Goal: Transaction & Acquisition: Book appointment/travel/reservation

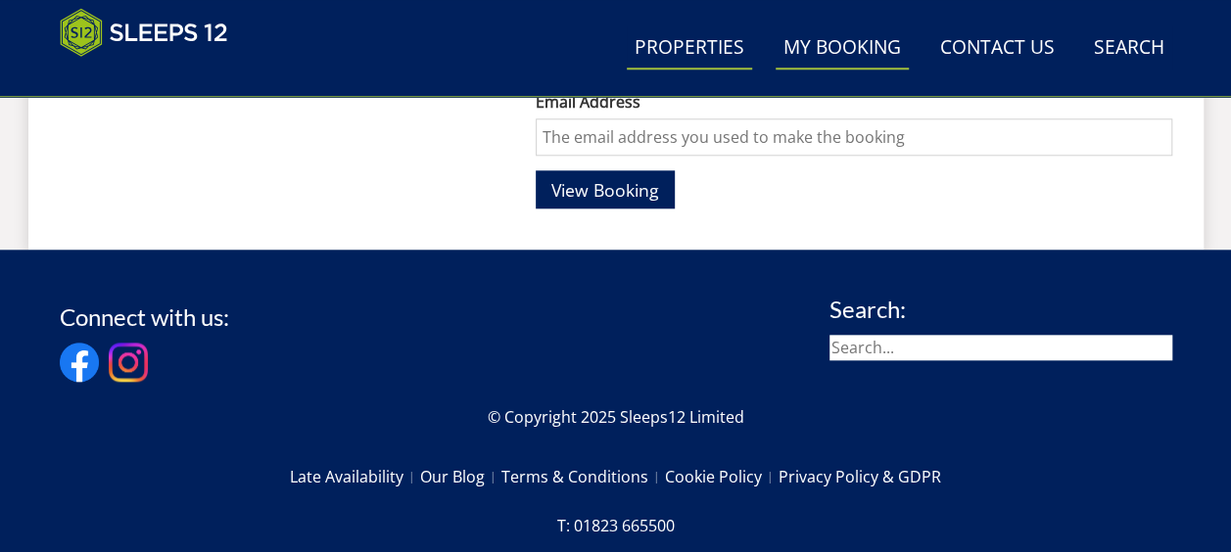
scroll to position [848, 0]
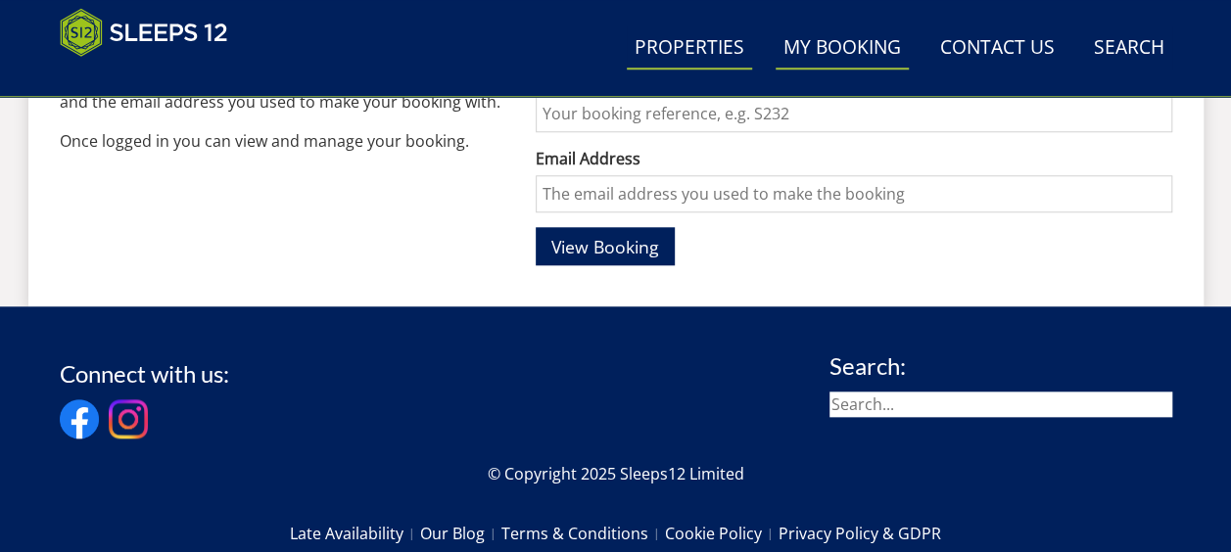
click at [655, 57] on link "Properties" at bounding box center [689, 48] width 125 height 44
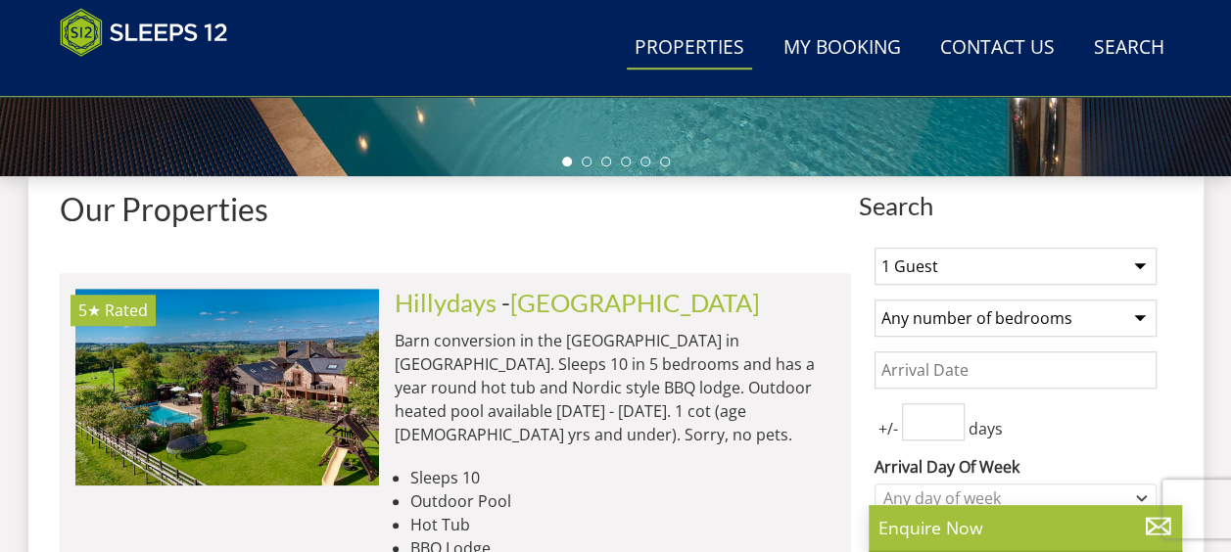
scroll to position [703, 0]
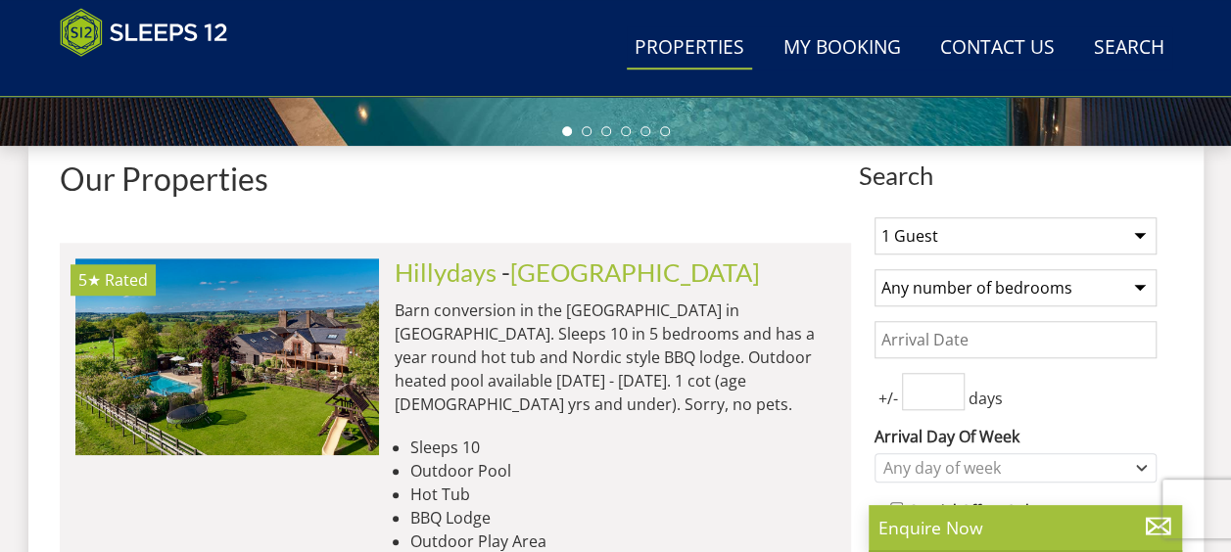
click at [950, 229] on select "1 Guest 2 Guests 3 Guests 4 Guests 5 Guests 6 Guests 7 Guests 8 Guests 9 Guests…" at bounding box center [1015, 235] width 282 height 37
select select "10"
click at [874, 217] on select "1 Guest 2 Guests 3 Guests 4 Guests 5 Guests 6 Guests 7 Guests 8 Guests 9 Guests…" at bounding box center [1015, 235] width 282 height 37
click at [1007, 289] on select "Any number of bedrooms 4 Bedrooms 5 Bedrooms 6 Bedrooms 7 Bedrooms 8 Bedrooms 9…" at bounding box center [1015, 287] width 282 height 37
drag, startPoint x: 770, startPoint y: 224, endPoint x: 944, endPoint y: 243, distance: 175.3
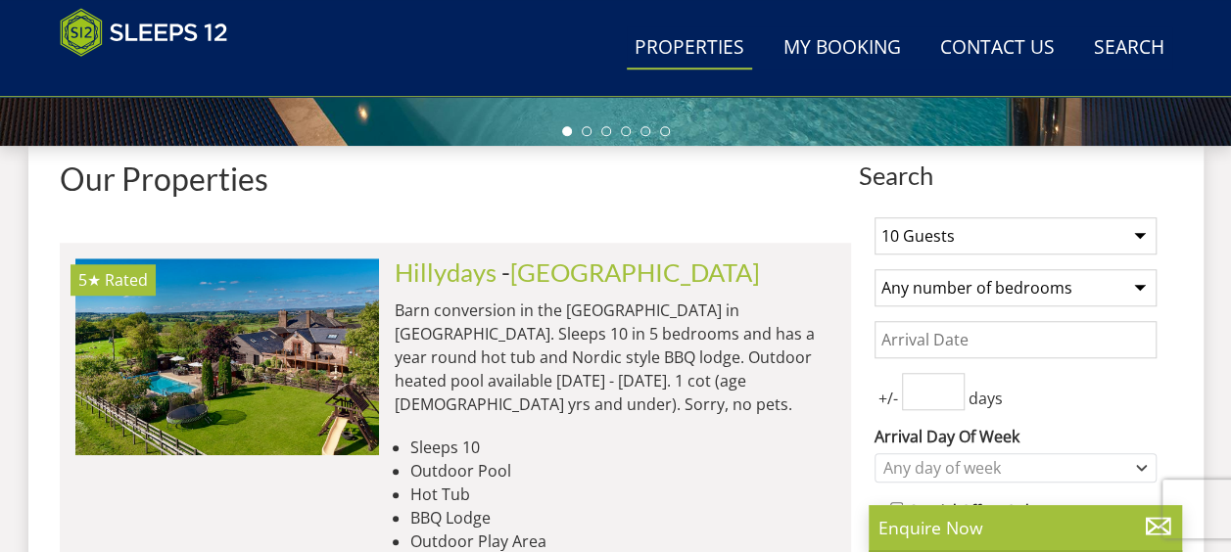
click at [1001, 469] on div "Any day of week" at bounding box center [1005, 468] width 254 height 22
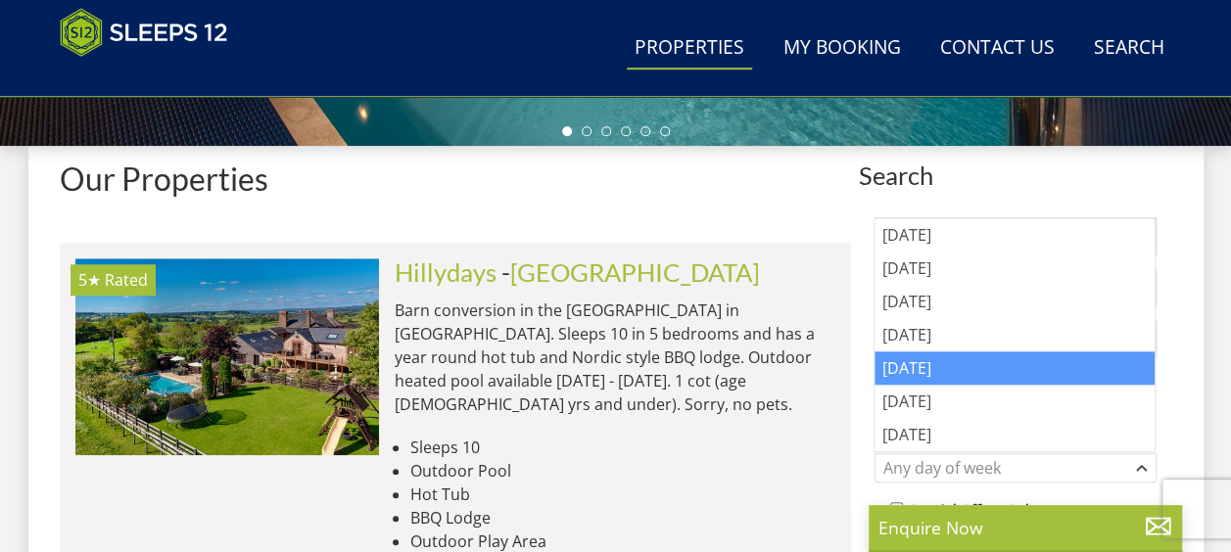
click at [940, 368] on div "[DATE]" at bounding box center [1014, 368] width 280 height 33
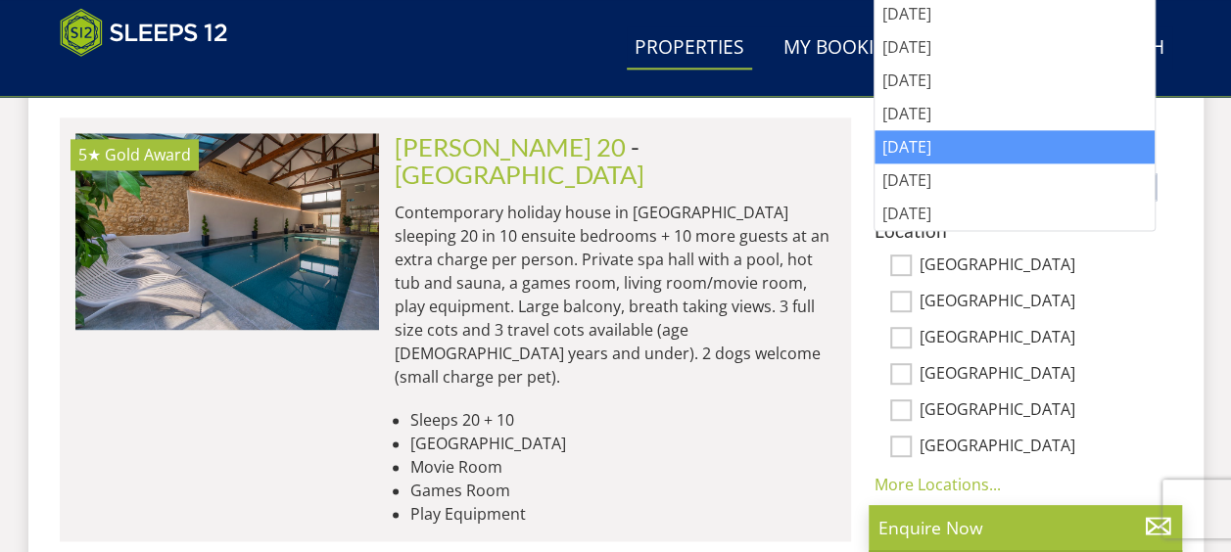
scroll to position [985, 0]
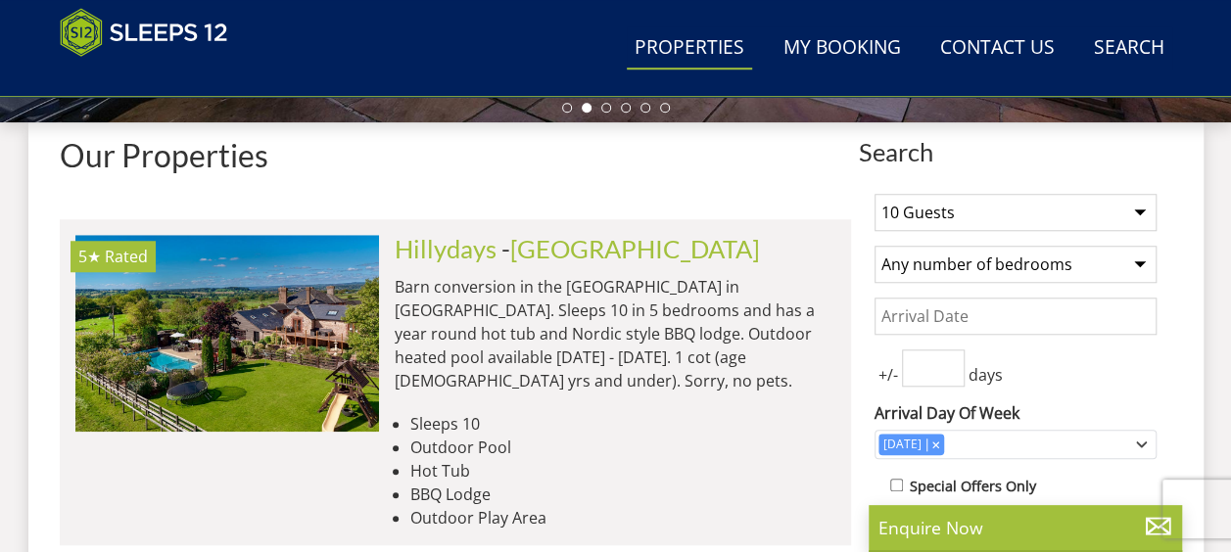
scroll to position [715, 0]
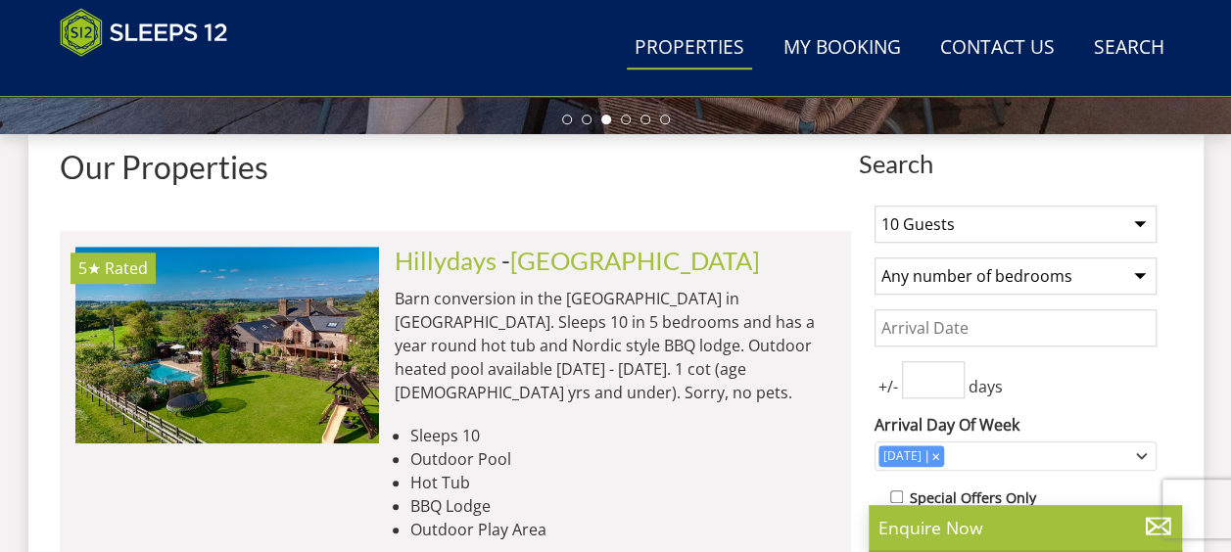
click at [985, 324] on input "Date" at bounding box center [1015, 327] width 282 height 37
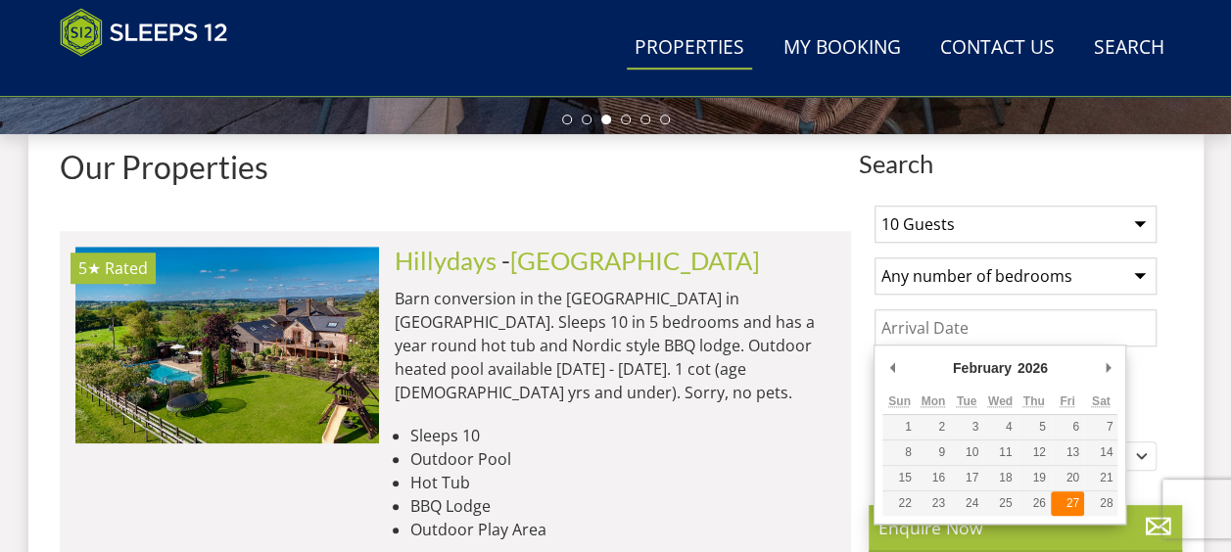
type input "[DATE]"
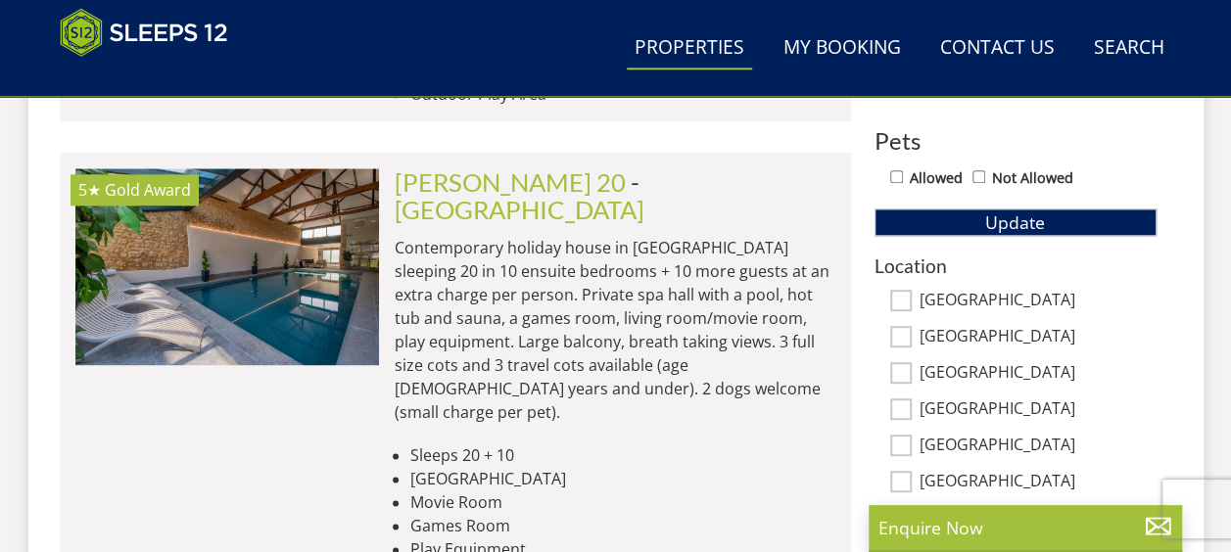
scroll to position [997, 0]
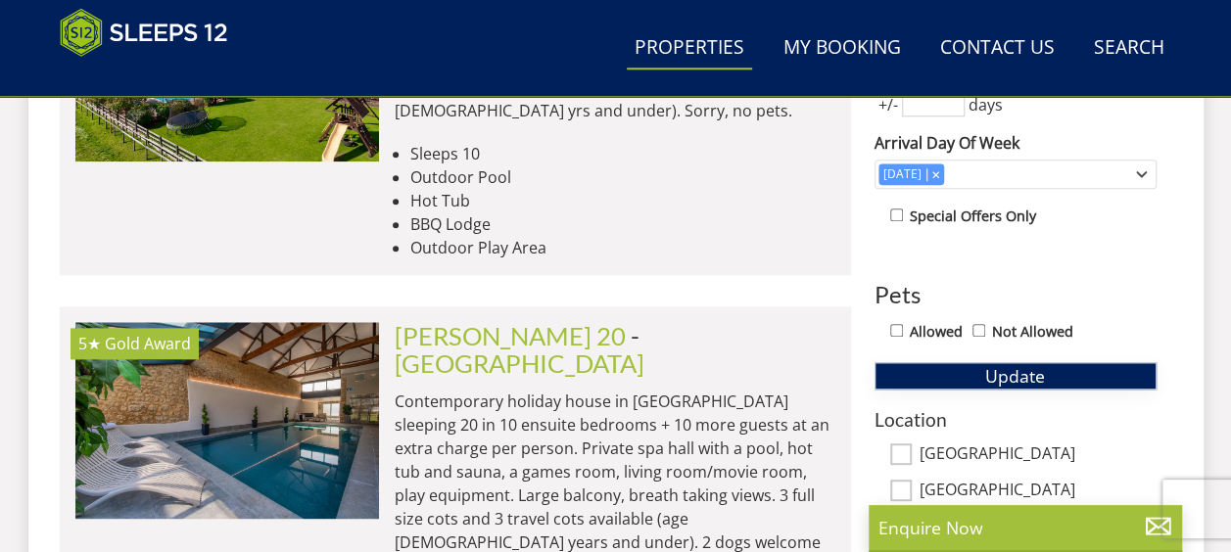
click at [1040, 364] on span "Update" at bounding box center [1015, 375] width 60 height 23
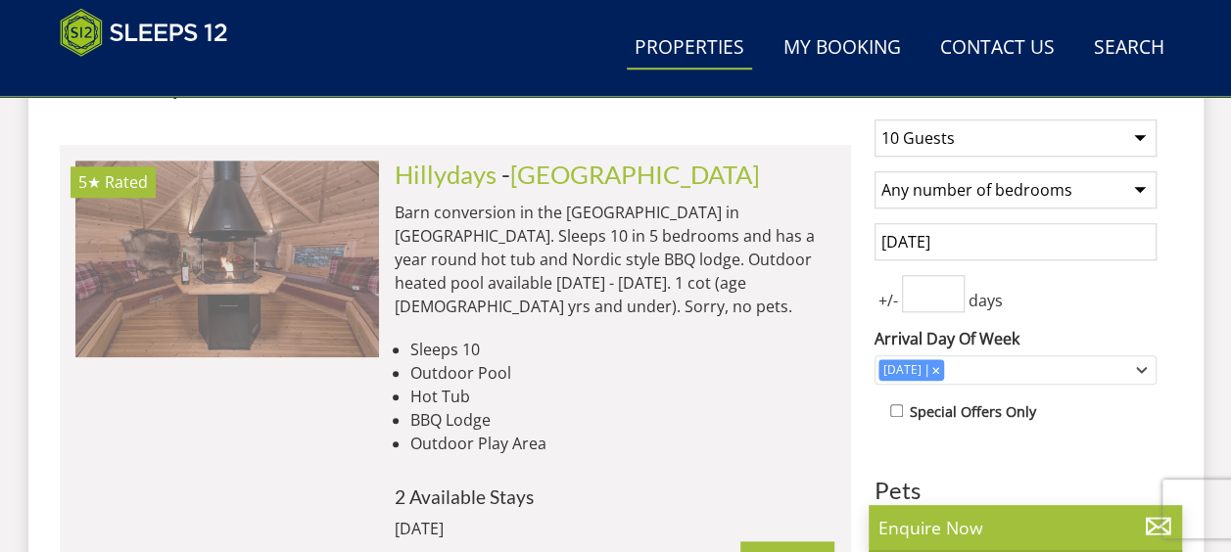
scroll to position [0, 1215]
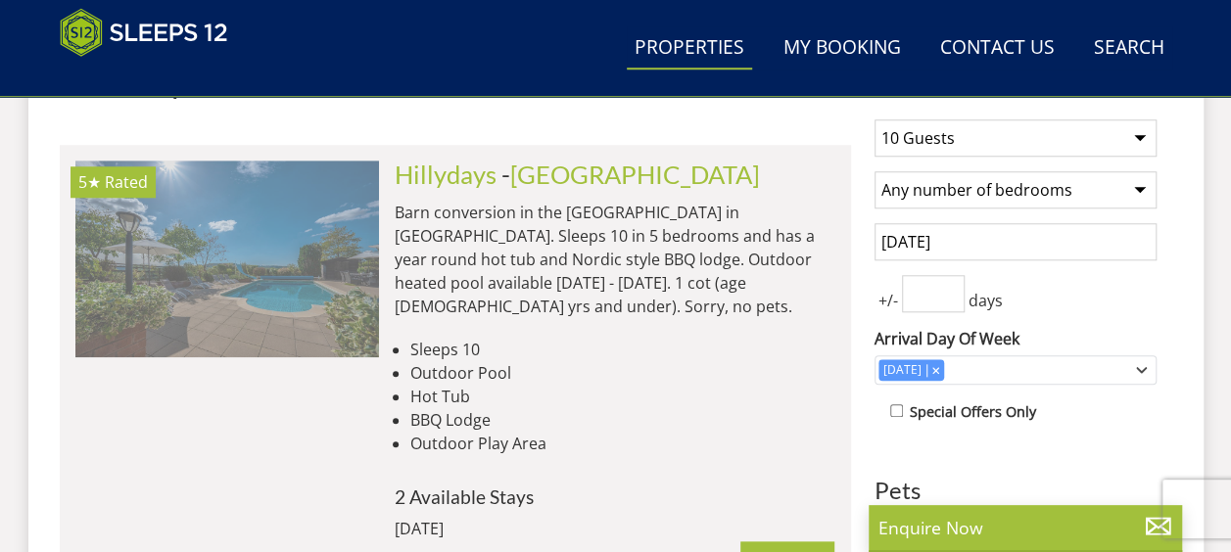
click at [215, 354] on img at bounding box center [227, 259] width 304 height 196
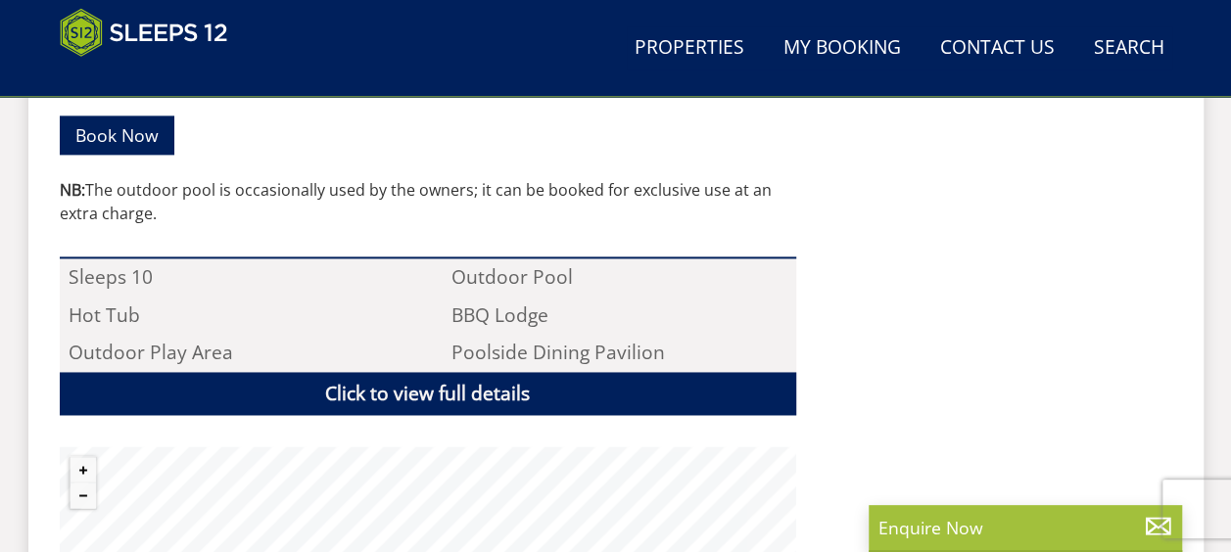
scroll to position [1567, 0]
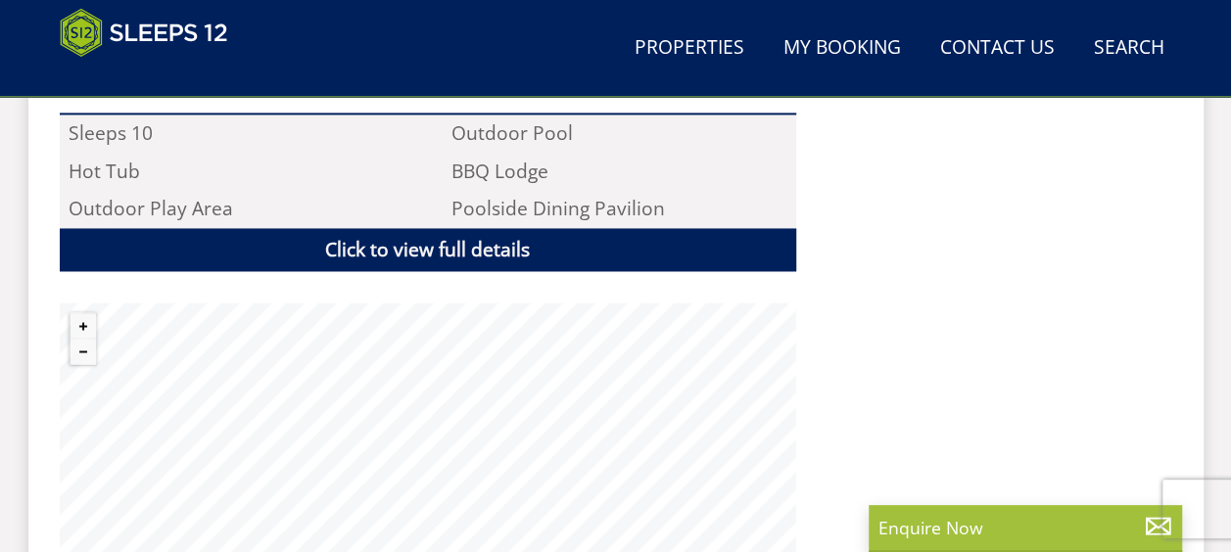
scroll to position [1175, 0]
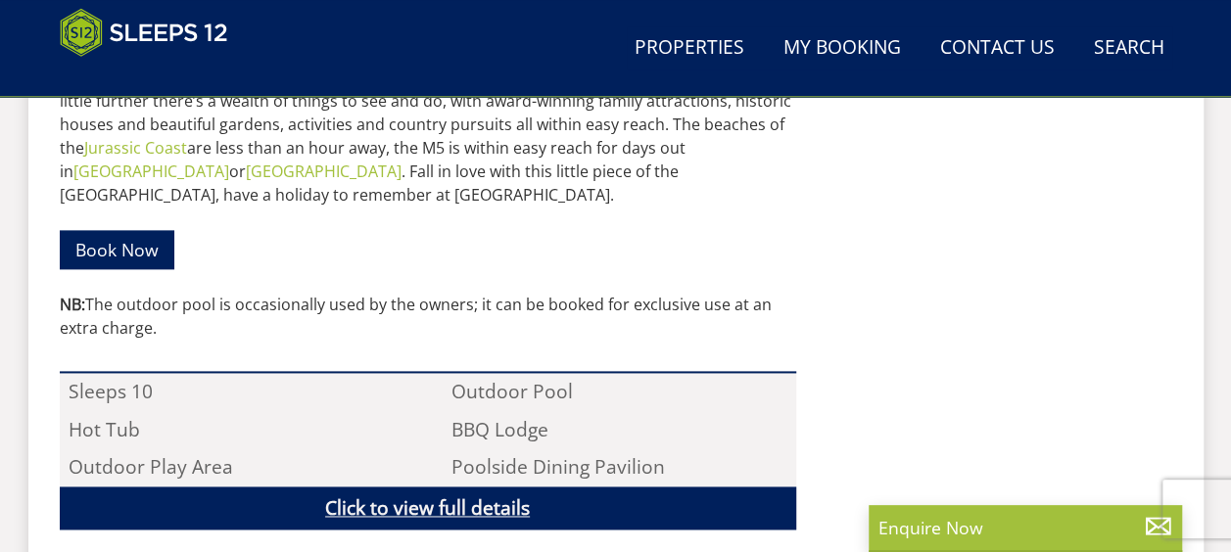
click at [413, 488] on link "Click to view full details" at bounding box center [428, 509] width 736 height 44
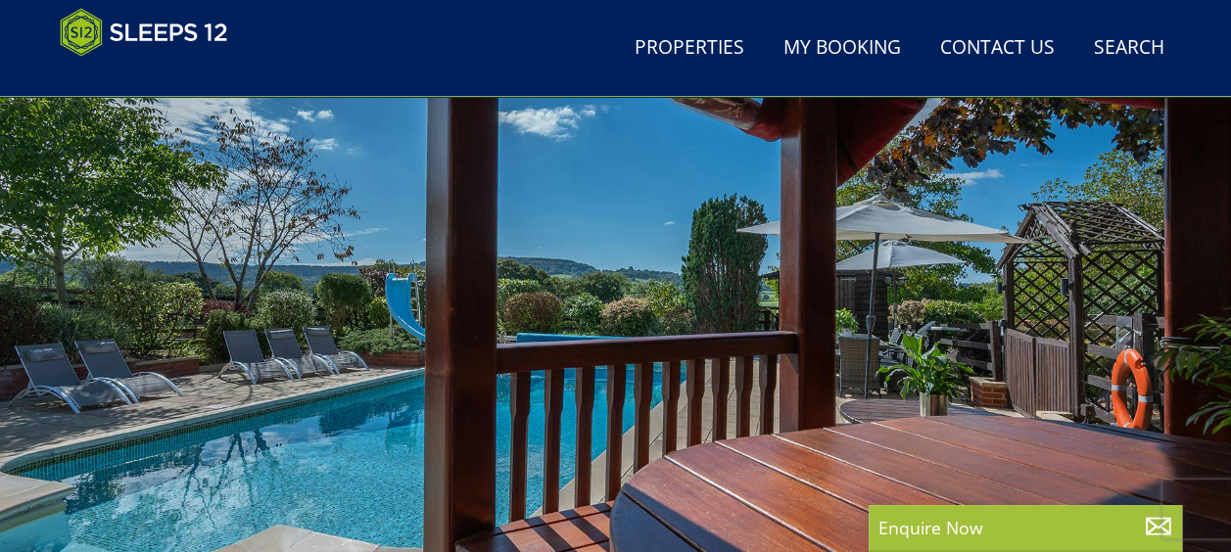
scroll to position [490, 0]
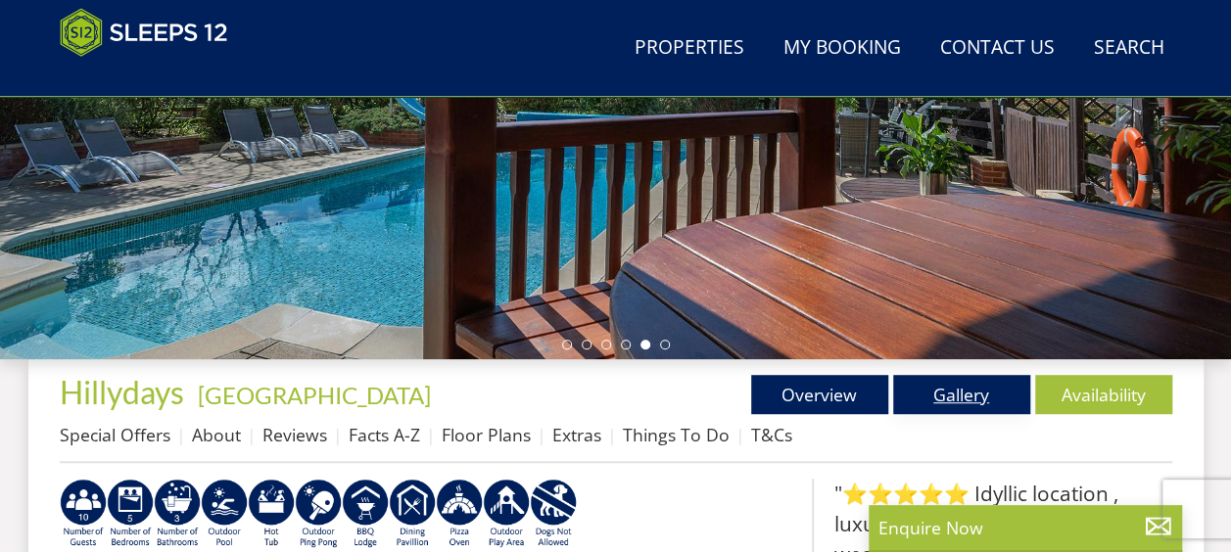
click at [967, 396] on link "Gallery" at bounding box center [961, 394] width 137 height 39
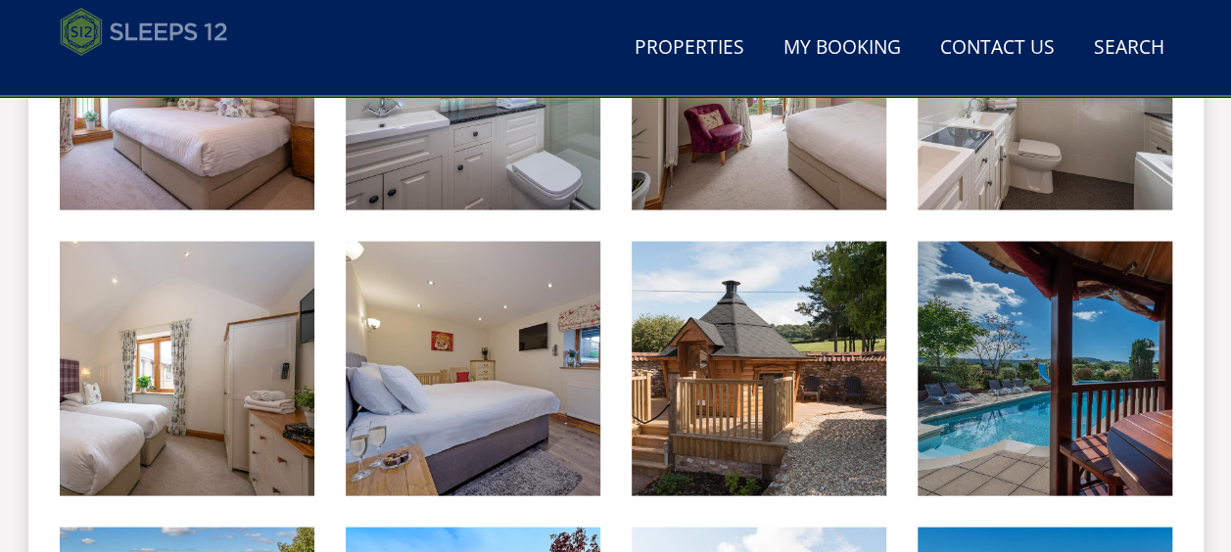
scroll to position [1665, 0]
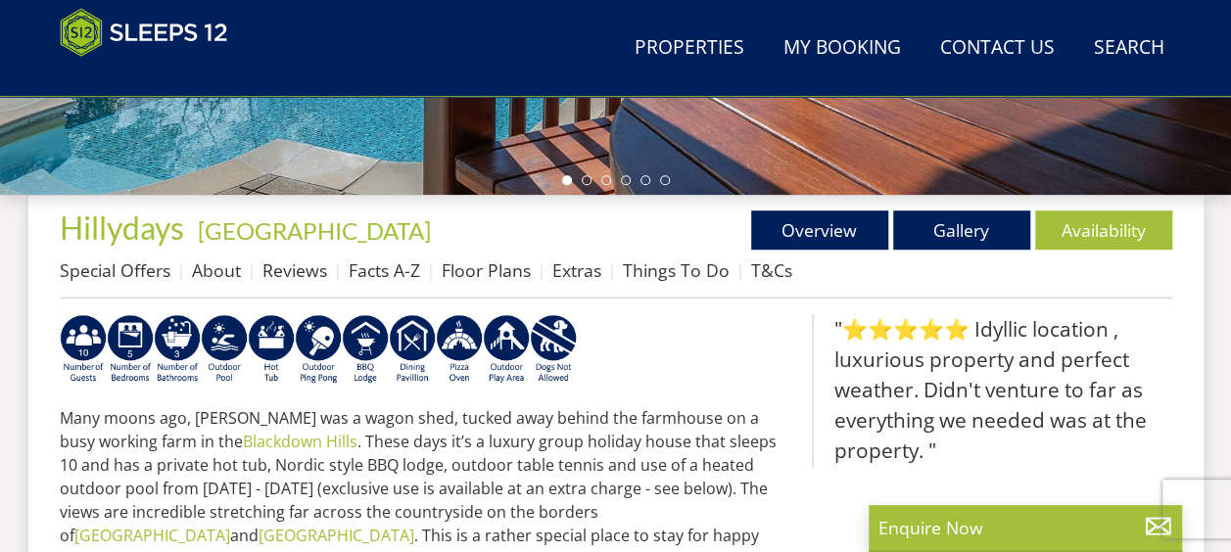
scroll to position [685, 0]
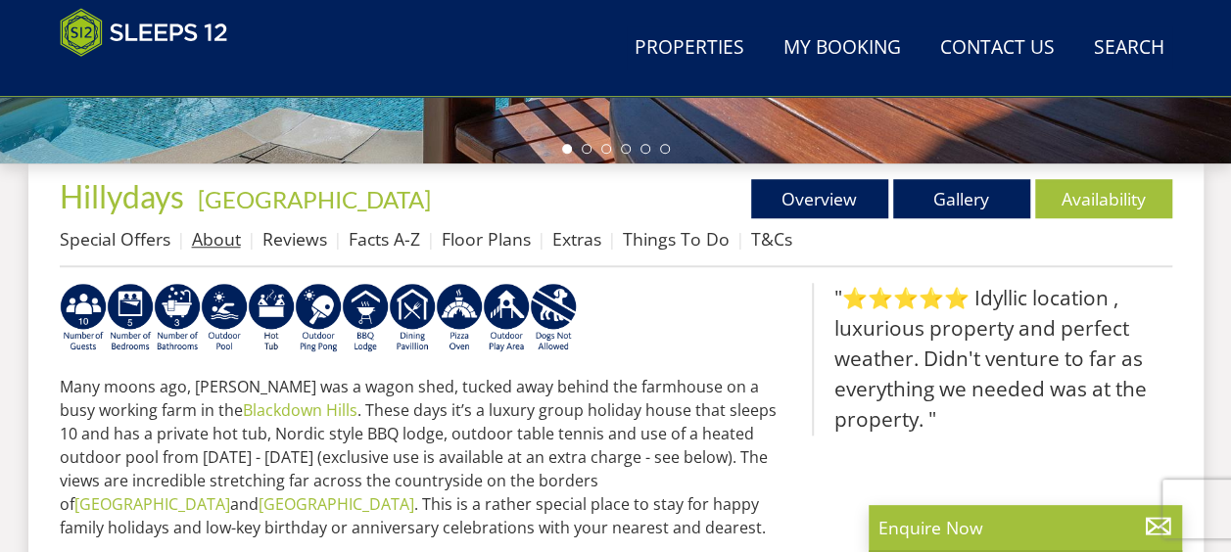
click at [192, 244] on link "About" at bounding box center [216, 238] width 49 height 23
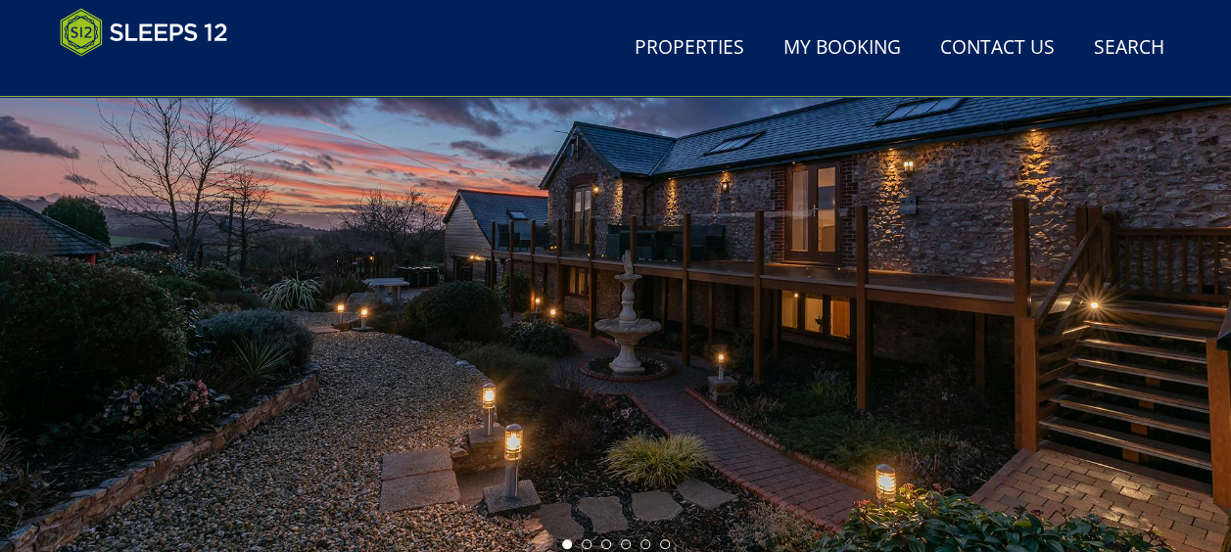
scroll to position [196, 0]
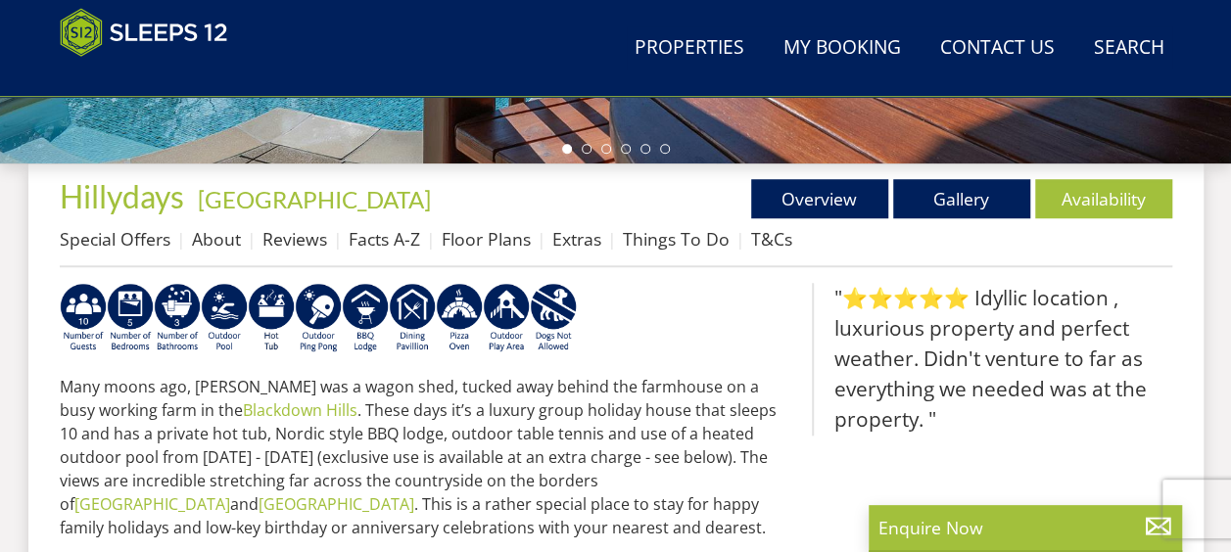
select select "10"
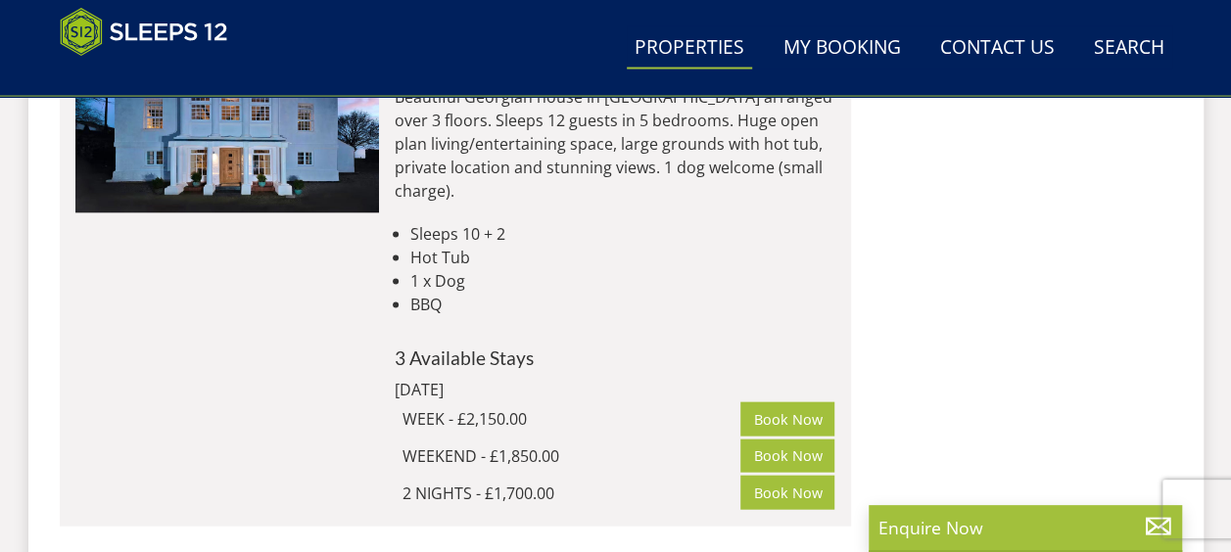
scroll to position [1780, 0]
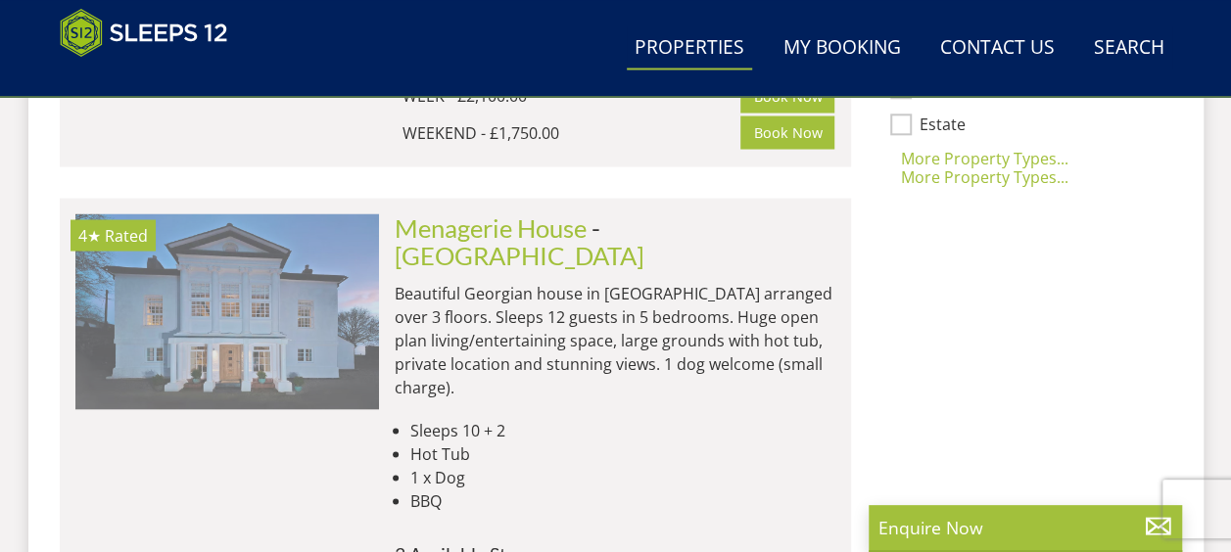
click at [321, 307] on img at bounding box center [227, 311] width 304 height 196
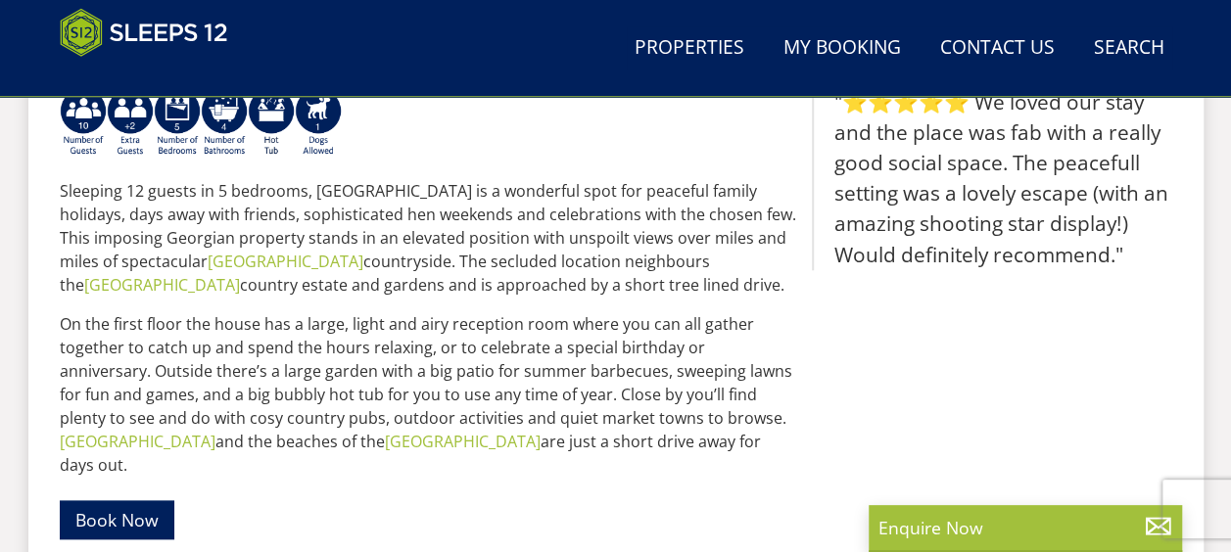
scroll to position [294, 0]
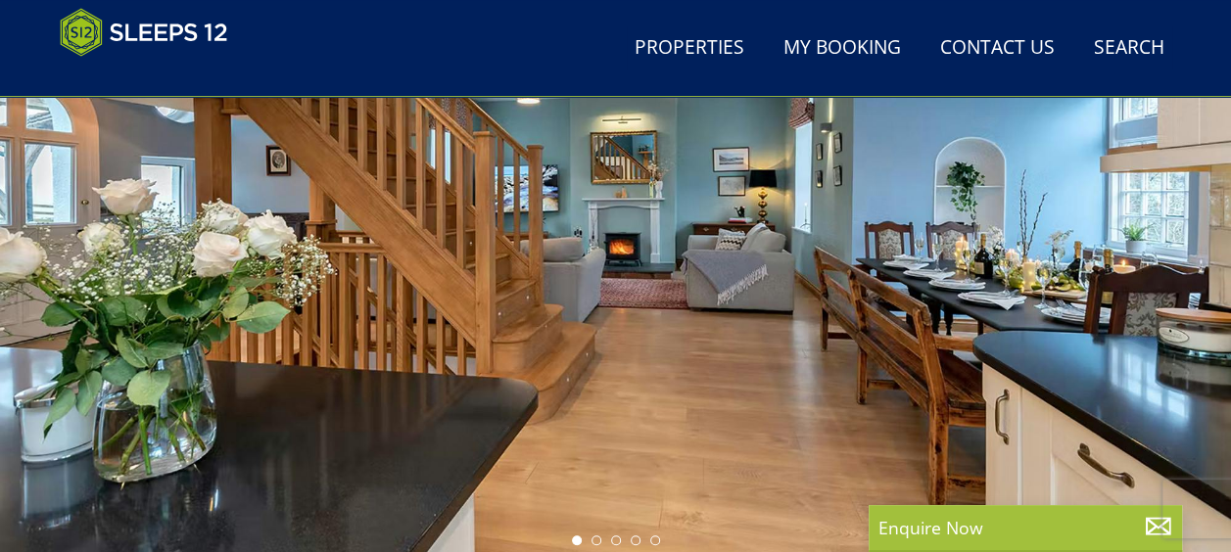
click at [743, 442] on div at bounding box center [615, 212] width 1231 height 685
click at [704, 378] on div at bounding box center [615, 212] width 1231 height 685
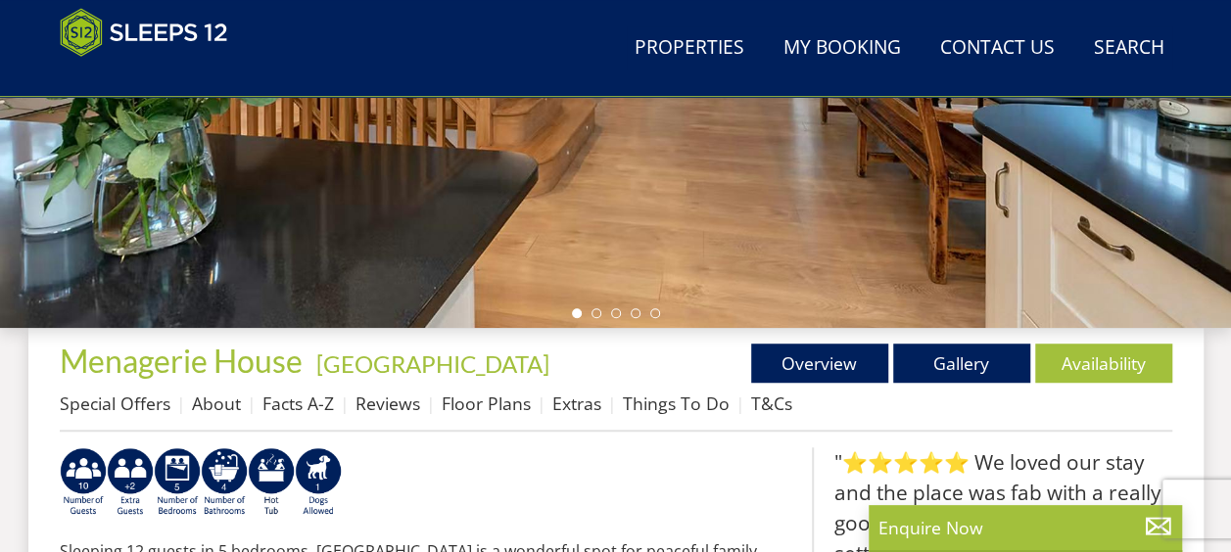
scroll to position [685, 0]
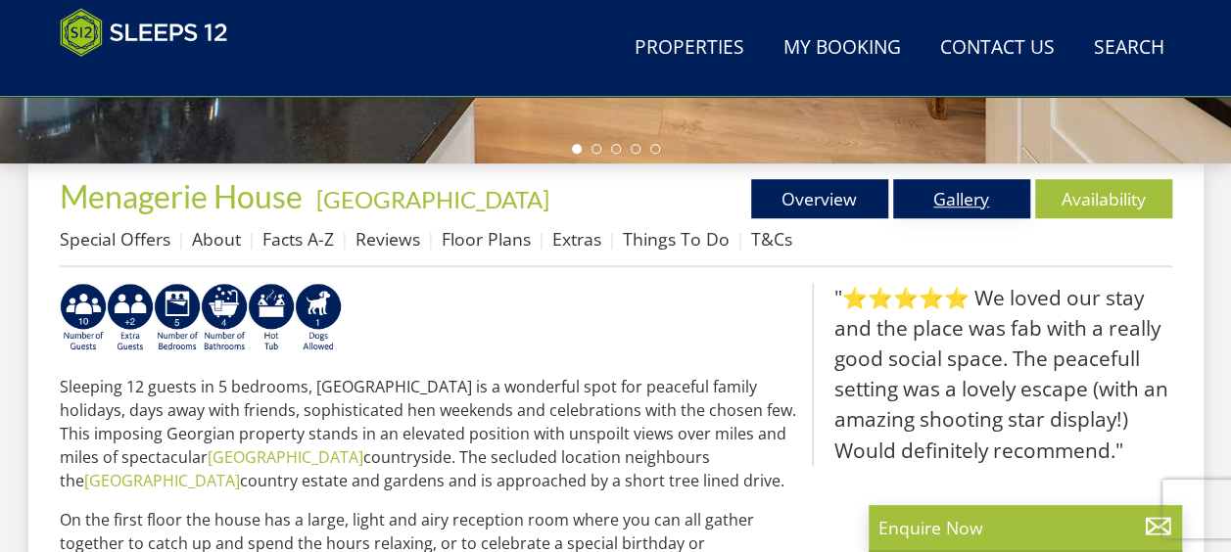
click at [969, 207] on link "Gallery" at bounding box center [961, 198] width 137 height 39
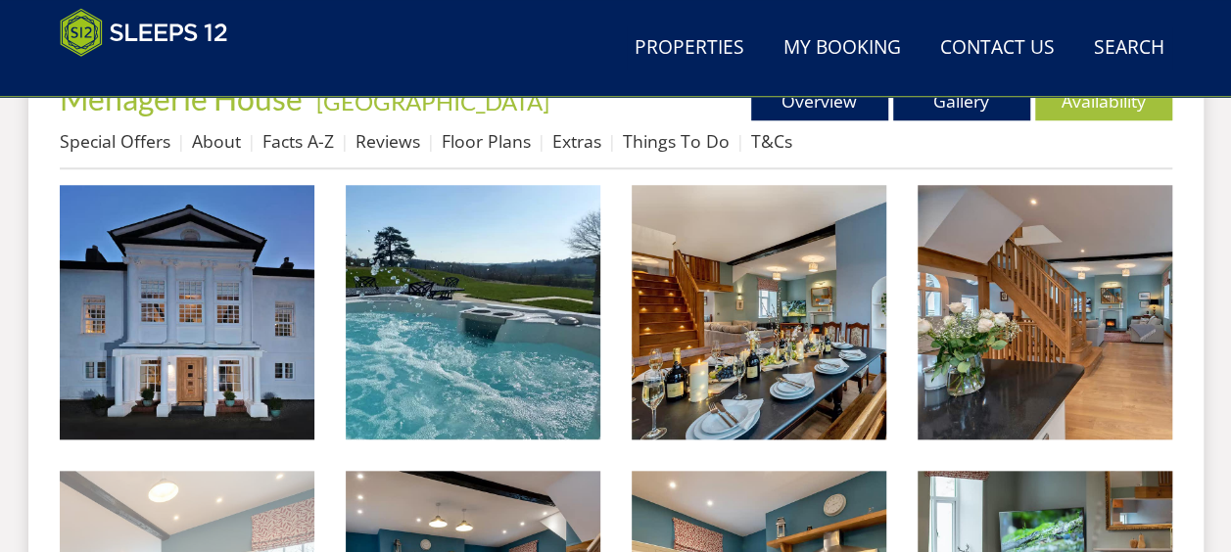
scroll to position [490, 0]
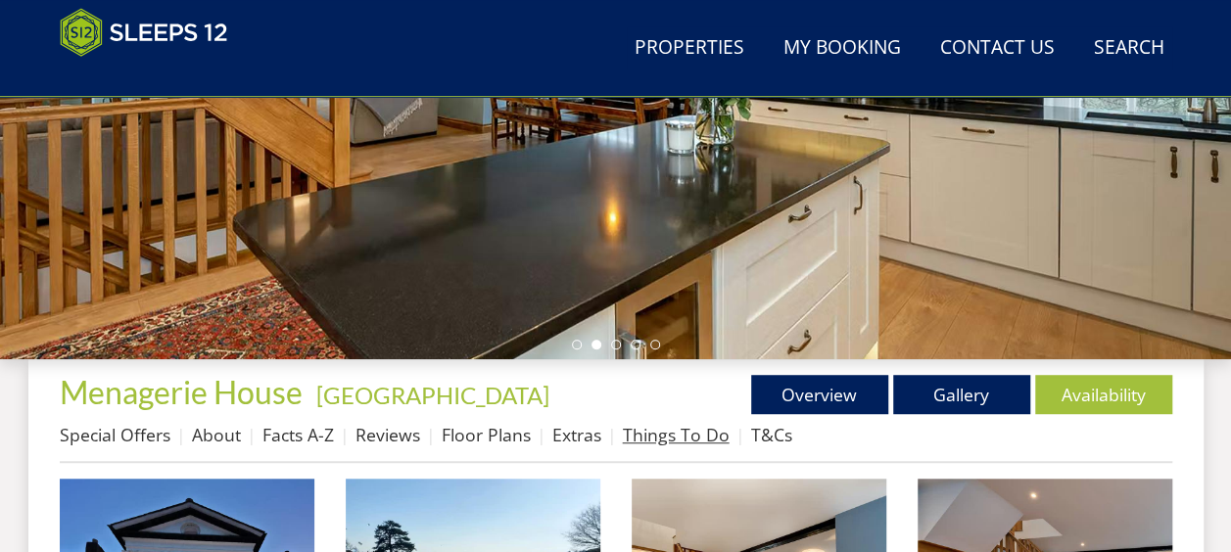
click at [660, 432] on link "Things To Do" at bounding box center [676, 434] width 107 height 23
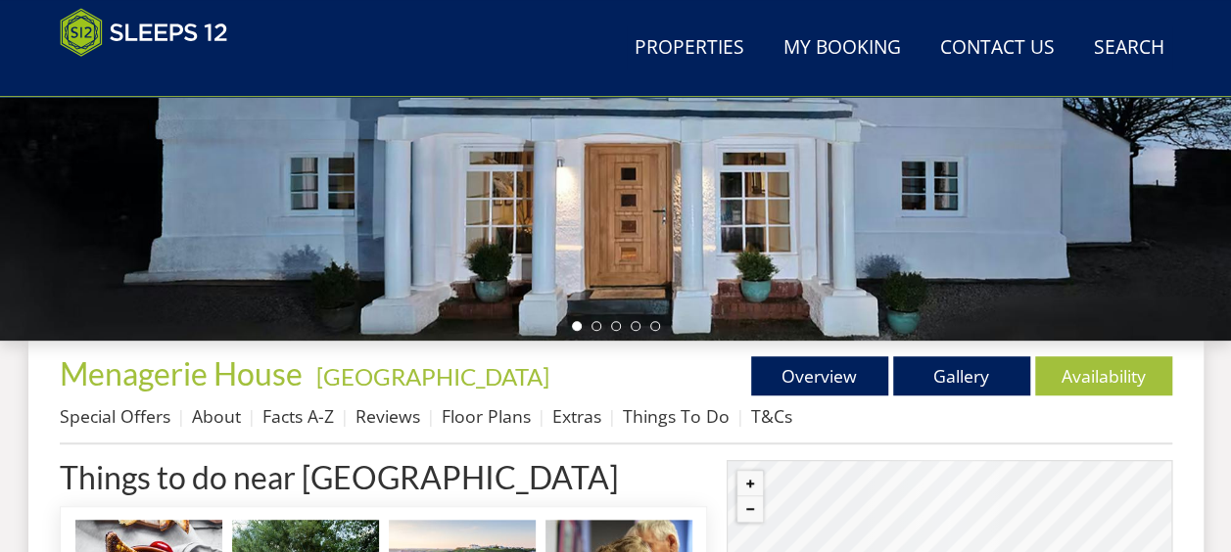
scroll to position [507, 0]
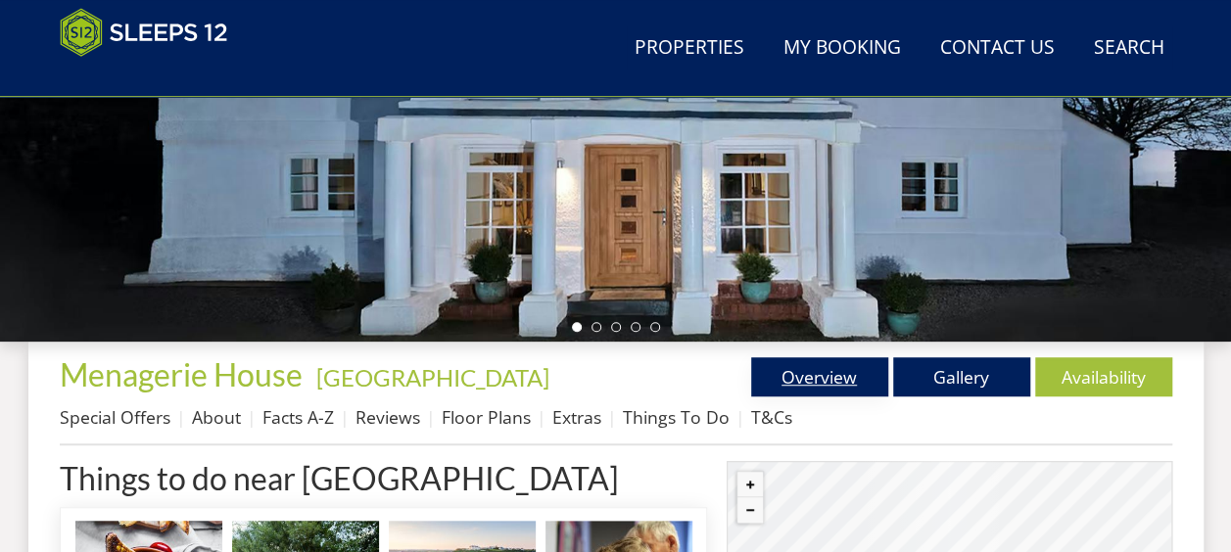
click at [789, 372] on link "Overview" at bounding box center [819, 376] width 137 height 39
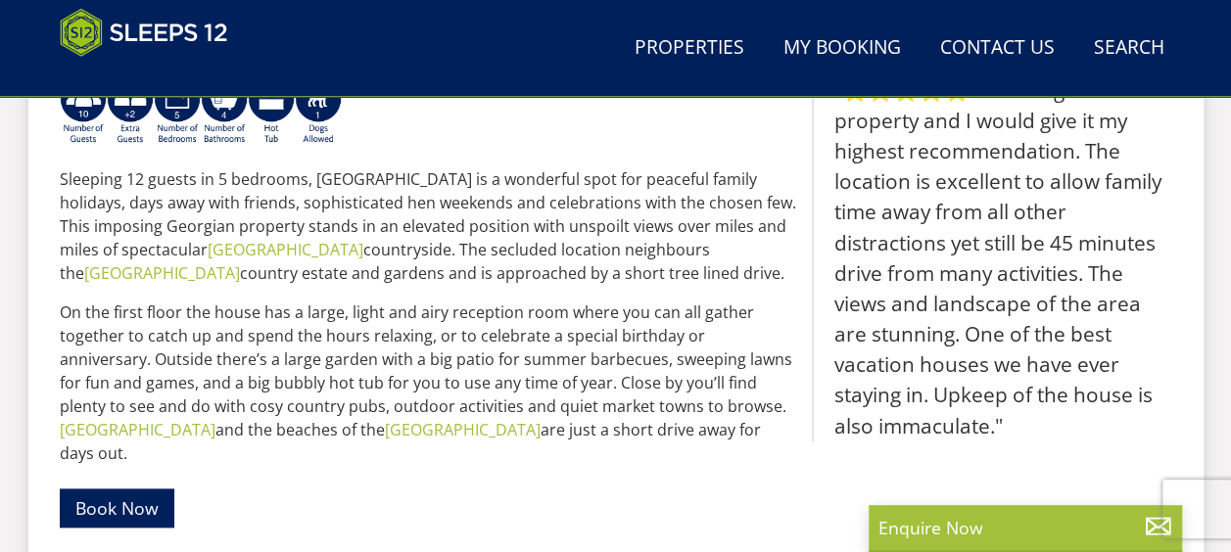
scroll to position [685, 0]
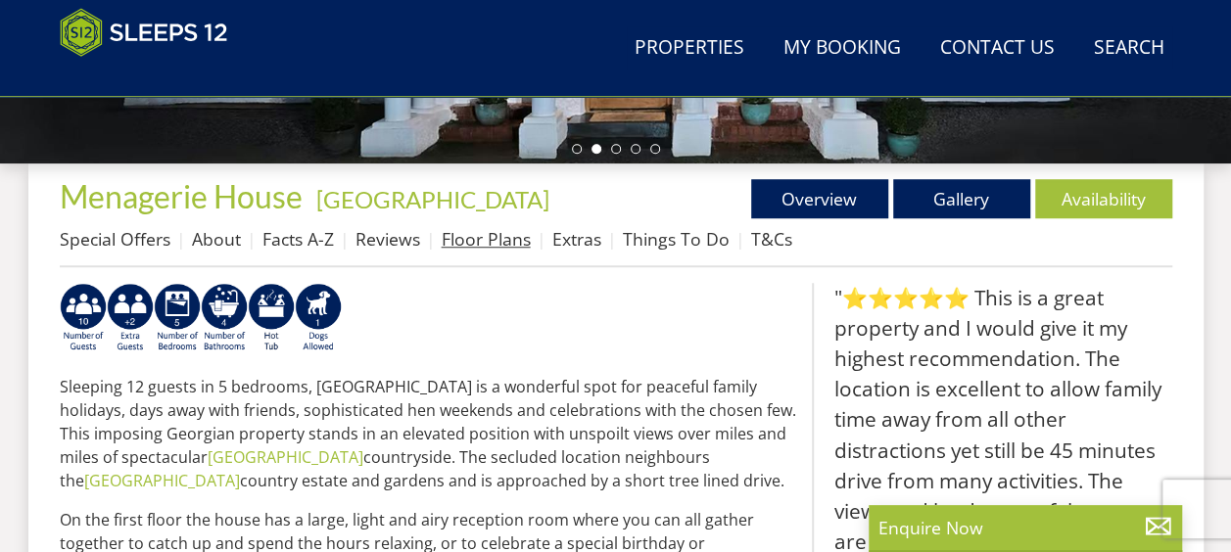
click at [499, 237] on link "Floor Plans" at bounding box center [486, 238] width 89 height 23
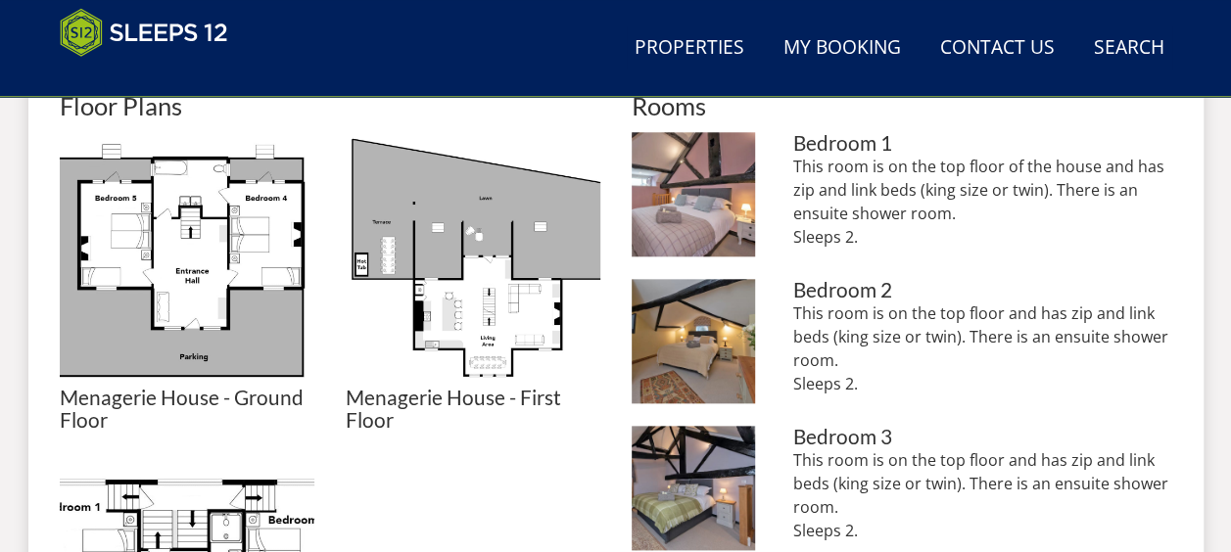
scroll to position [783, 0]
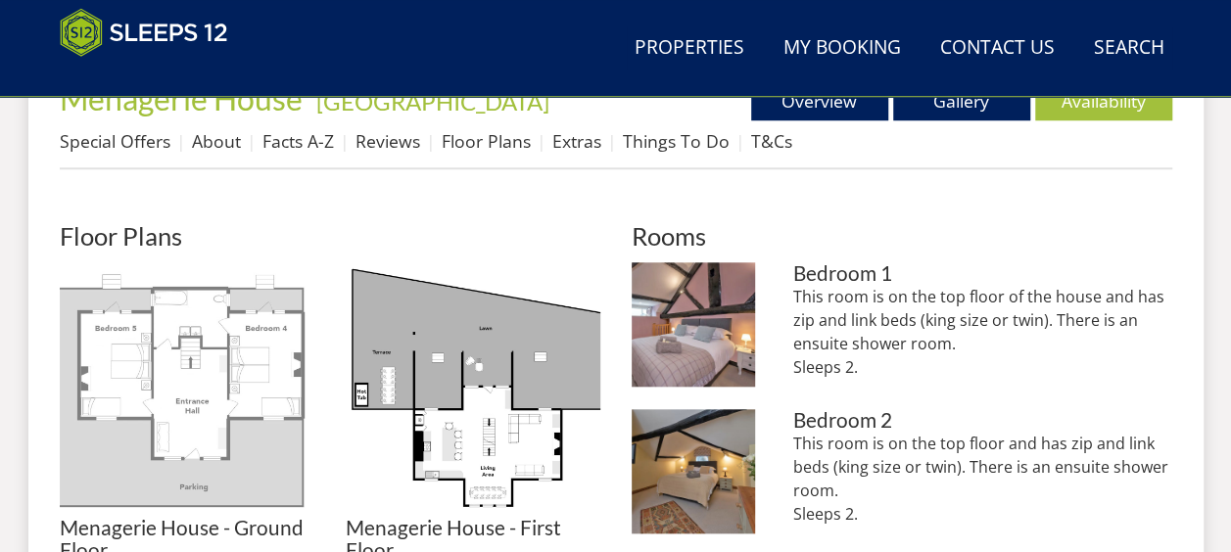
click at [151, 398] on img at bounding box center [187, 389] width 255 height 255
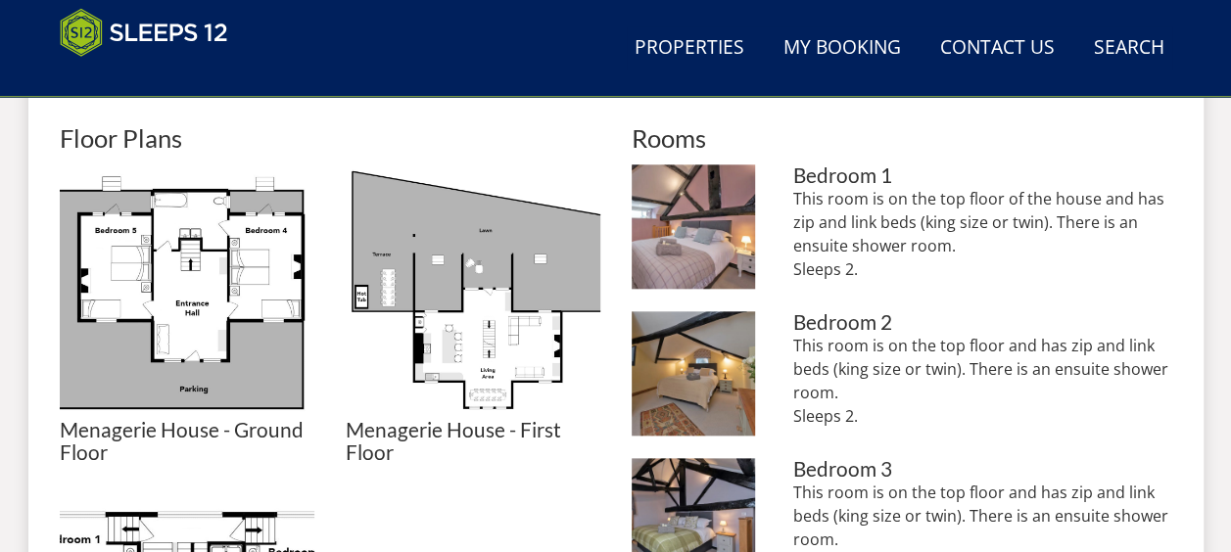
scroll to position [1077, 0]
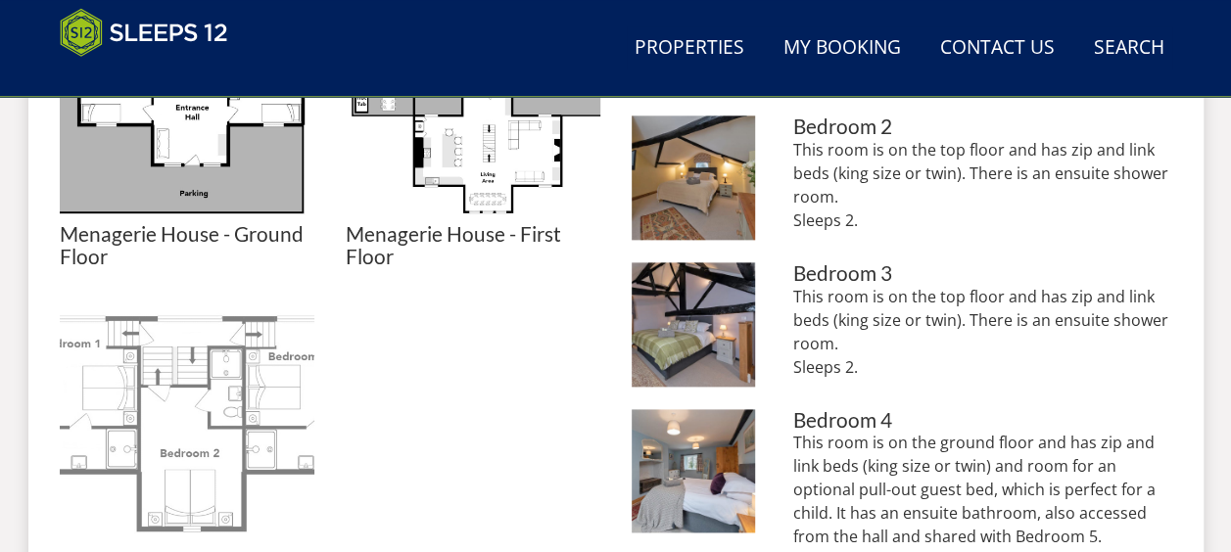
click at [198, 433] on img at bounding box center [187, 427] width 255 height 255
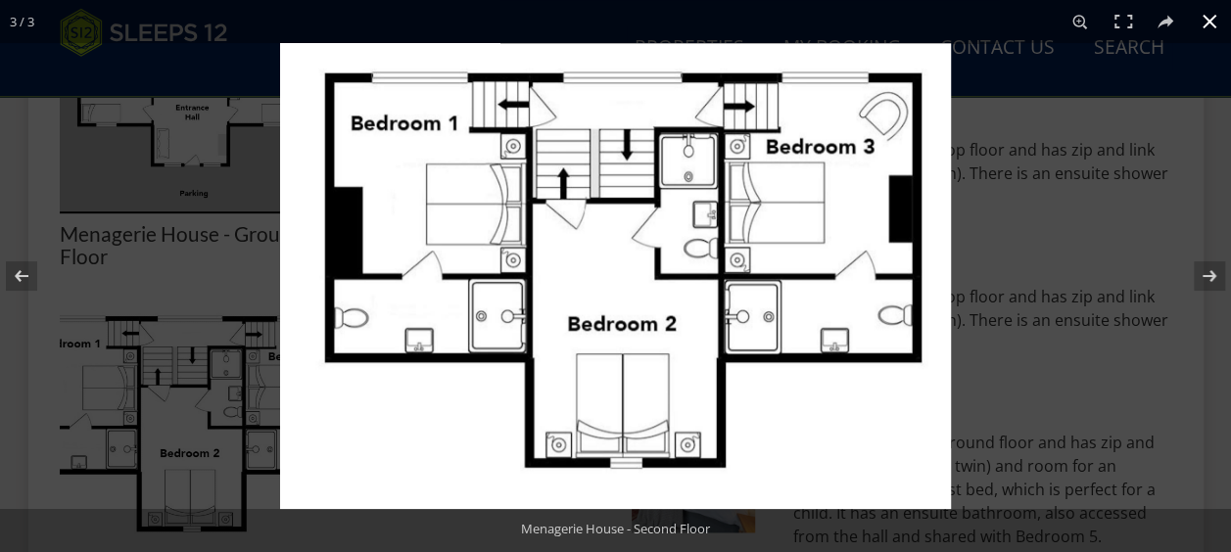
click at [1088, 399] on div at bounding box center [895, 319] width 1231 height 552
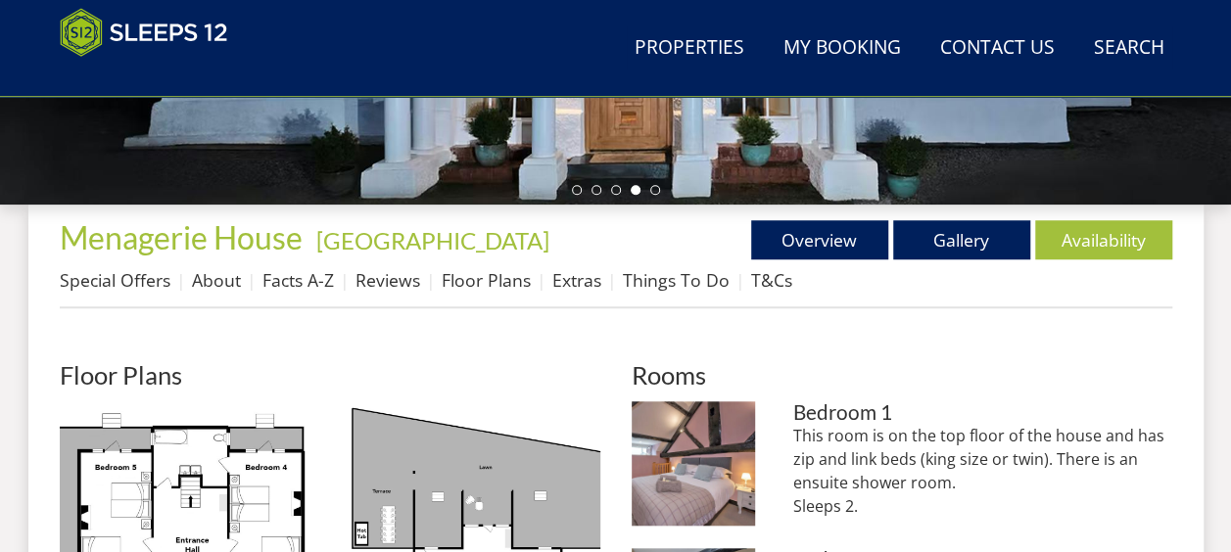
scroll to position [685, 0]
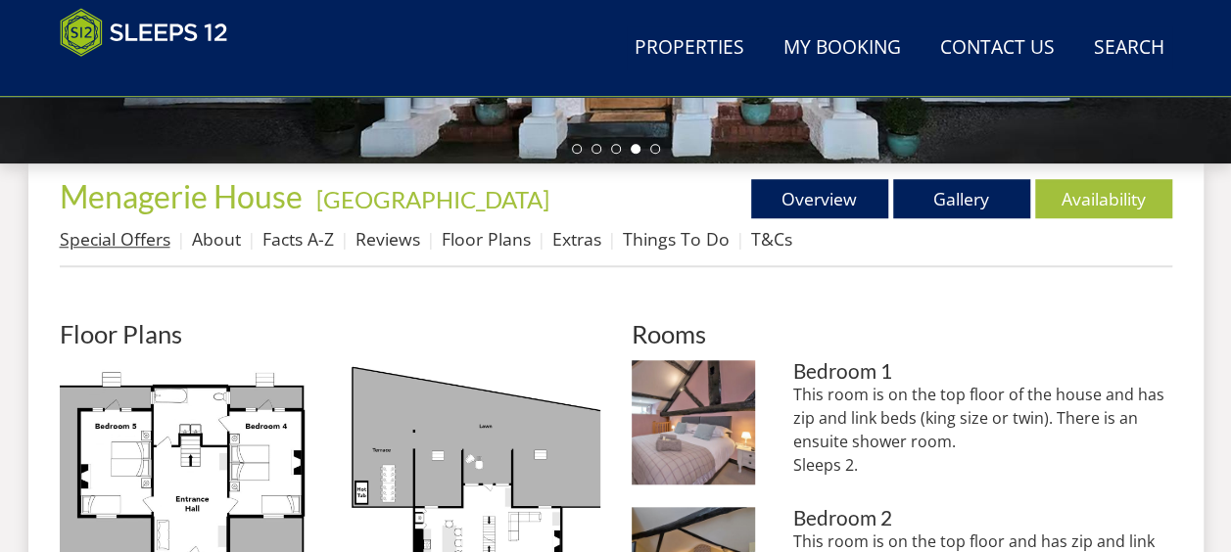
click at [92, 241] on link "Special Offers" at bounding box center [115, 238] width 111 height 23
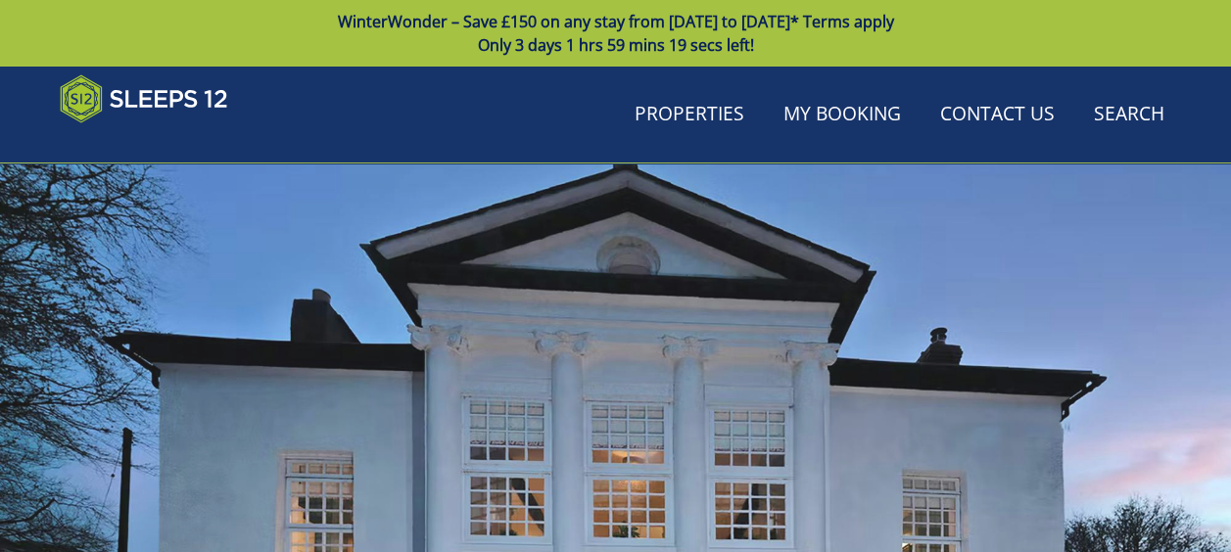
scroll to position [685, 0]
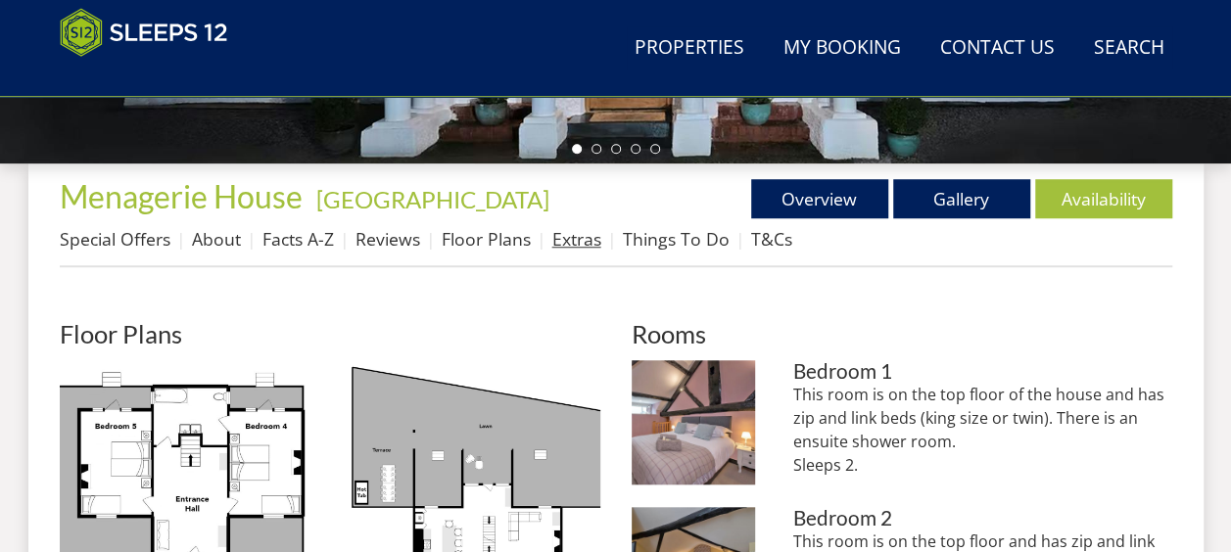
click at [574, 243] on link "Extras" at bounding box center [576, 238] width 49 height 23
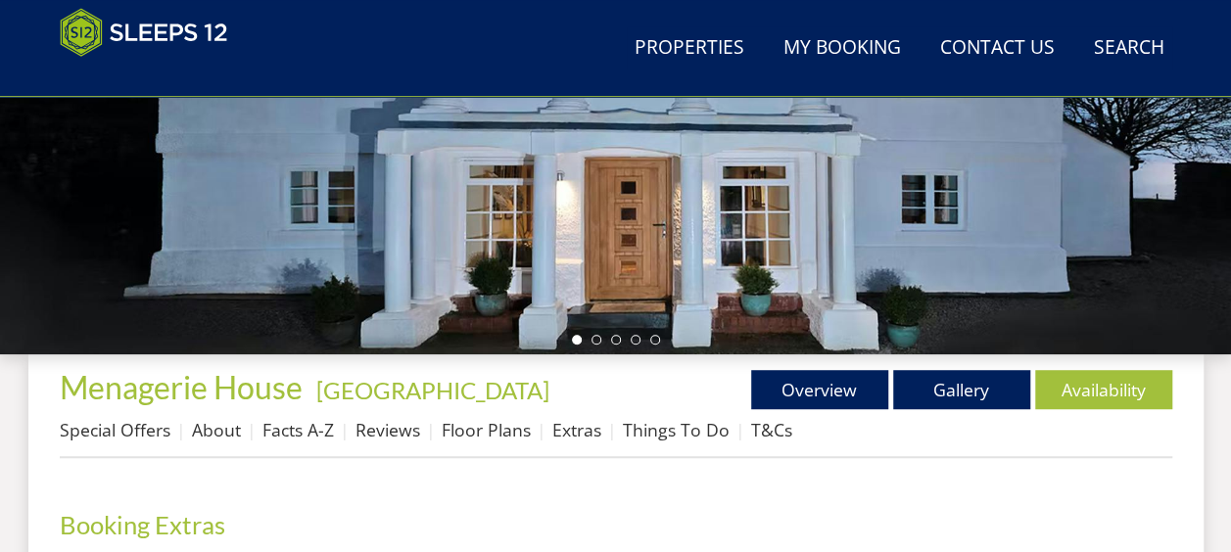
scroll to position [392, 0]
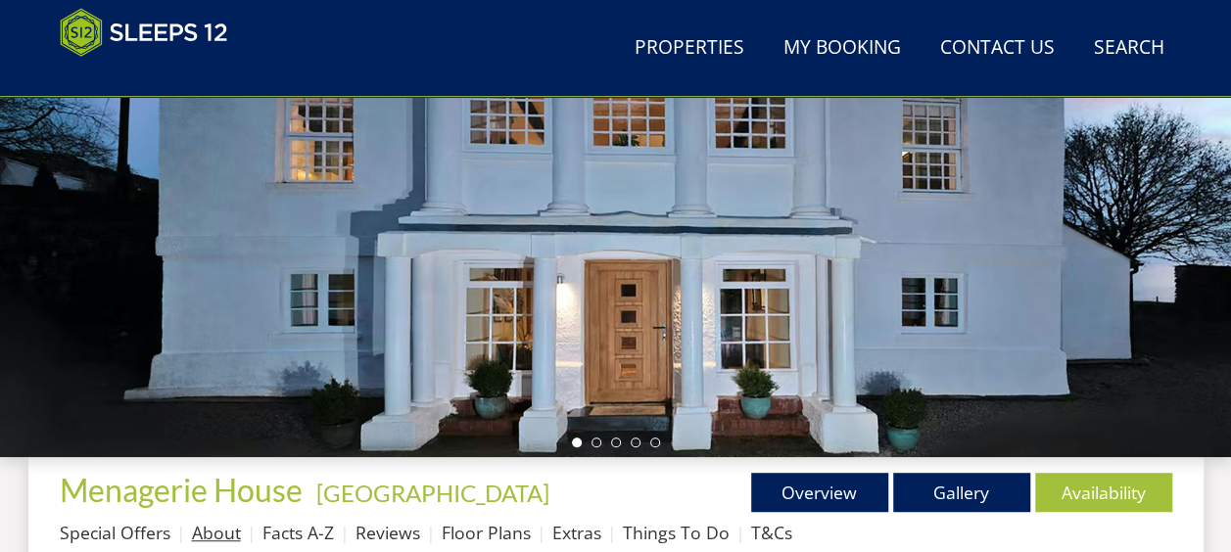
click at [214, 535] on link "About" at bounding box center [216, 532] width 49 height 23
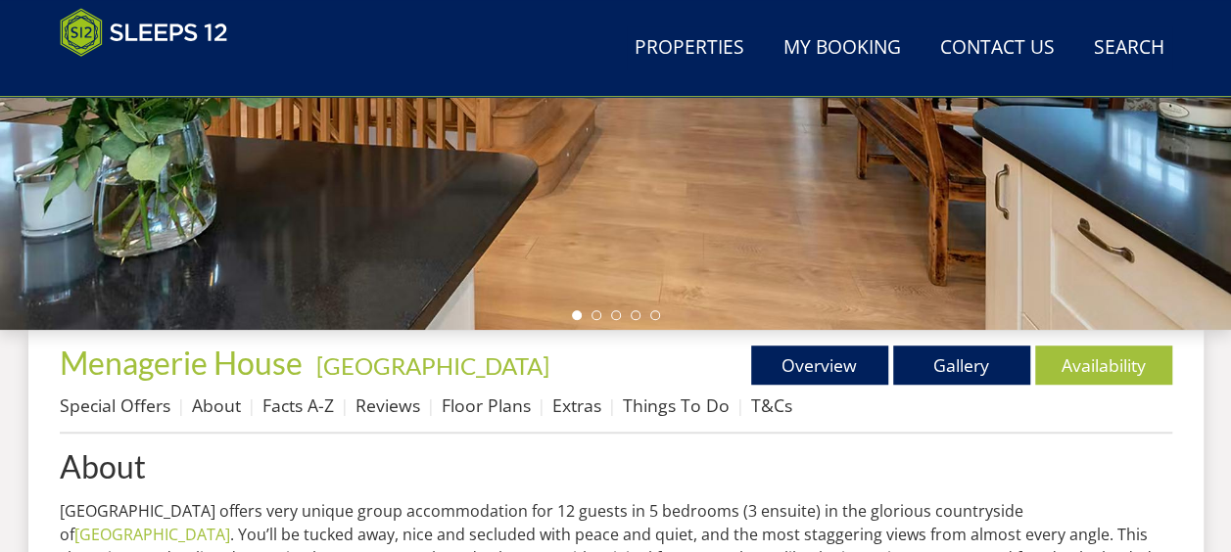
scroll to position [392, 0]
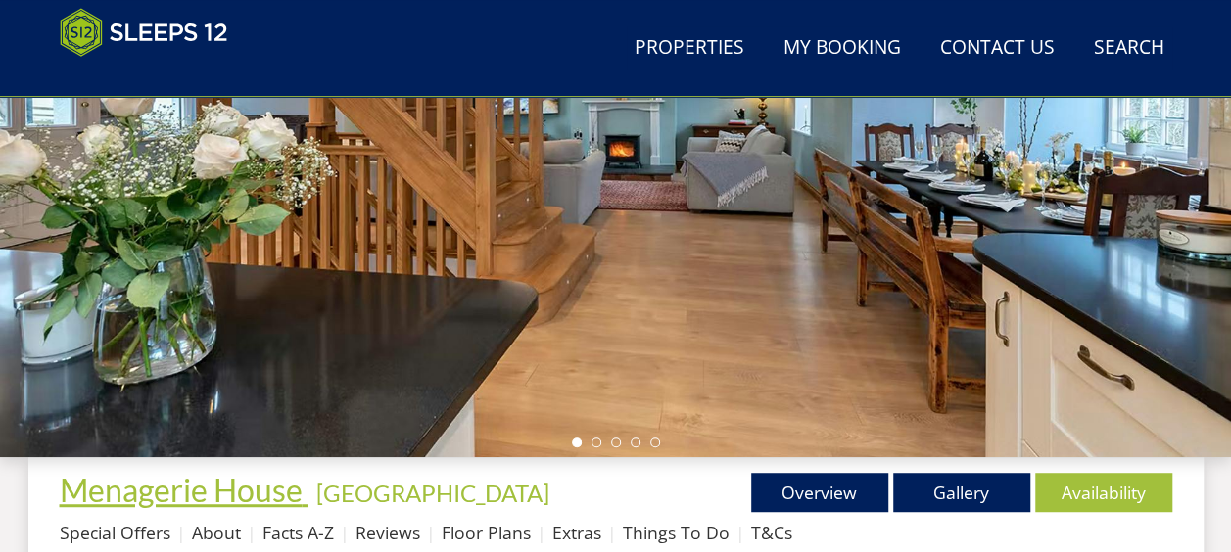
click at [186, 486] on span "Menagerie House" at bounding box center [181, 490] width 243 height 38
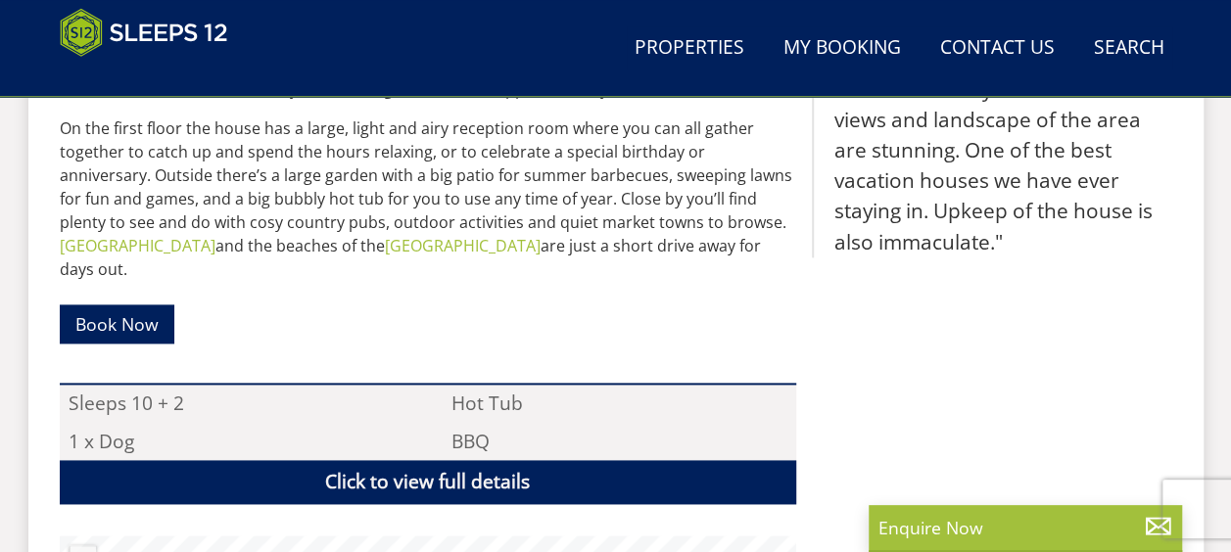
scroll to position [1371, 0]
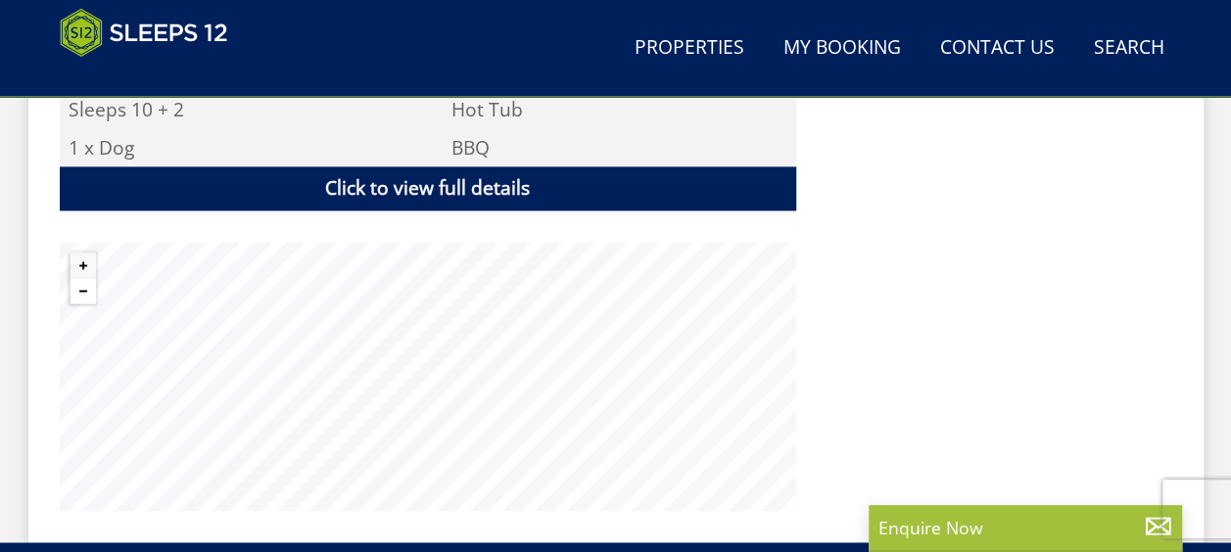
click at [91, 278] on button "Zoom out" at bounding box center [82, 290] width 25 height 25
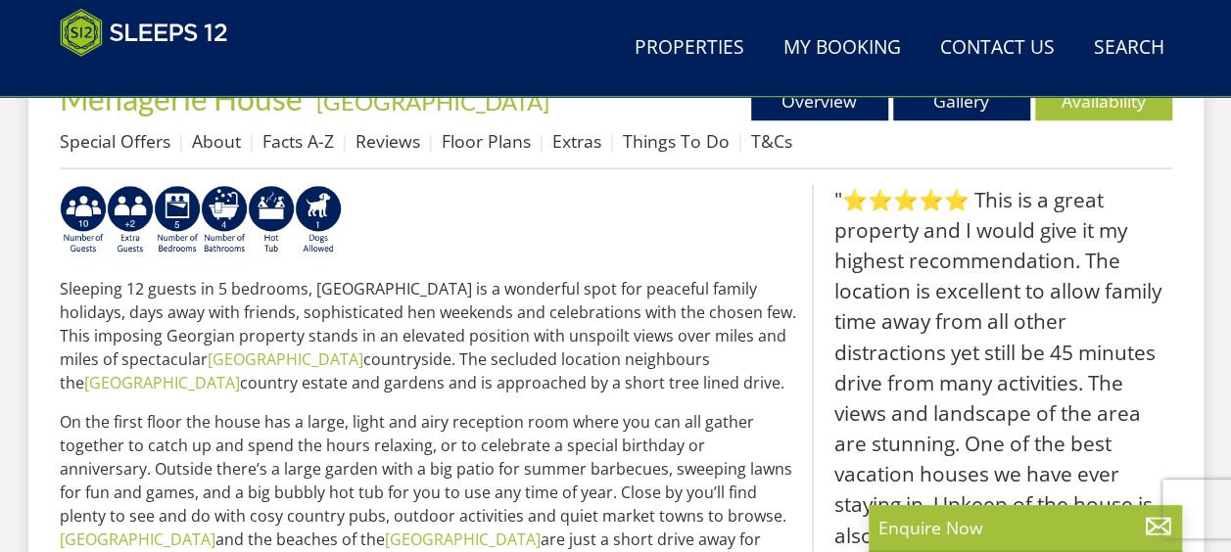
scroll to position [685, 0]
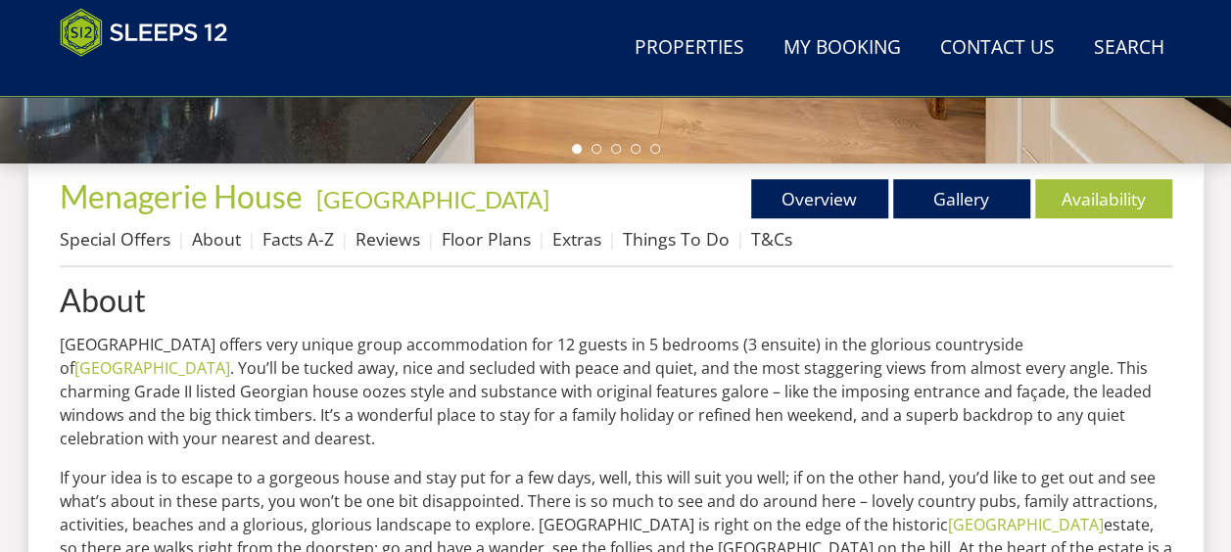
scroll to position [392, 0]
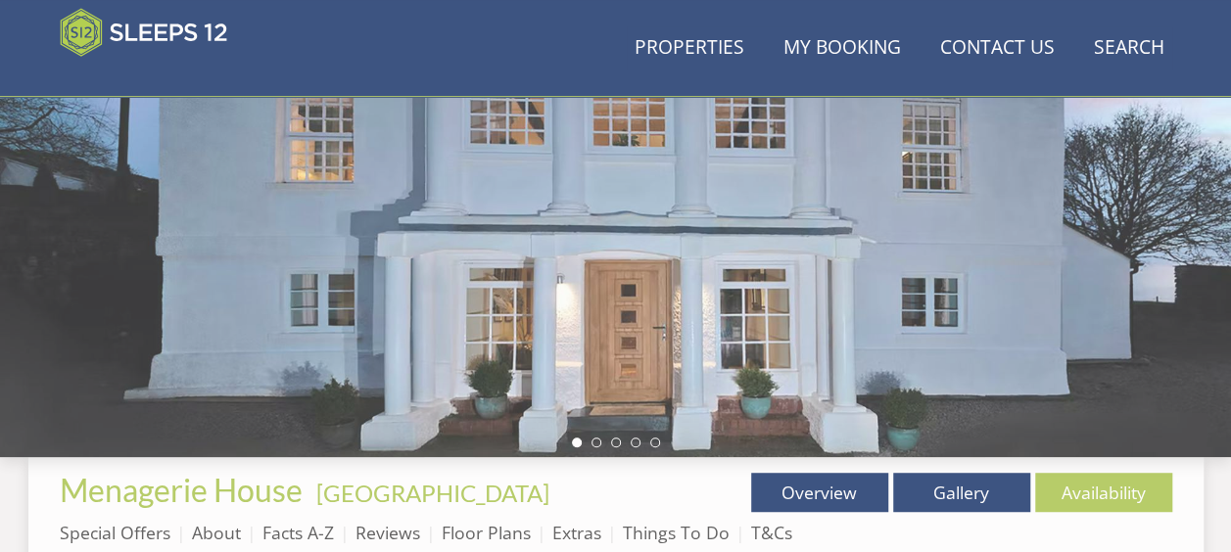
scroll to position [685, 0]
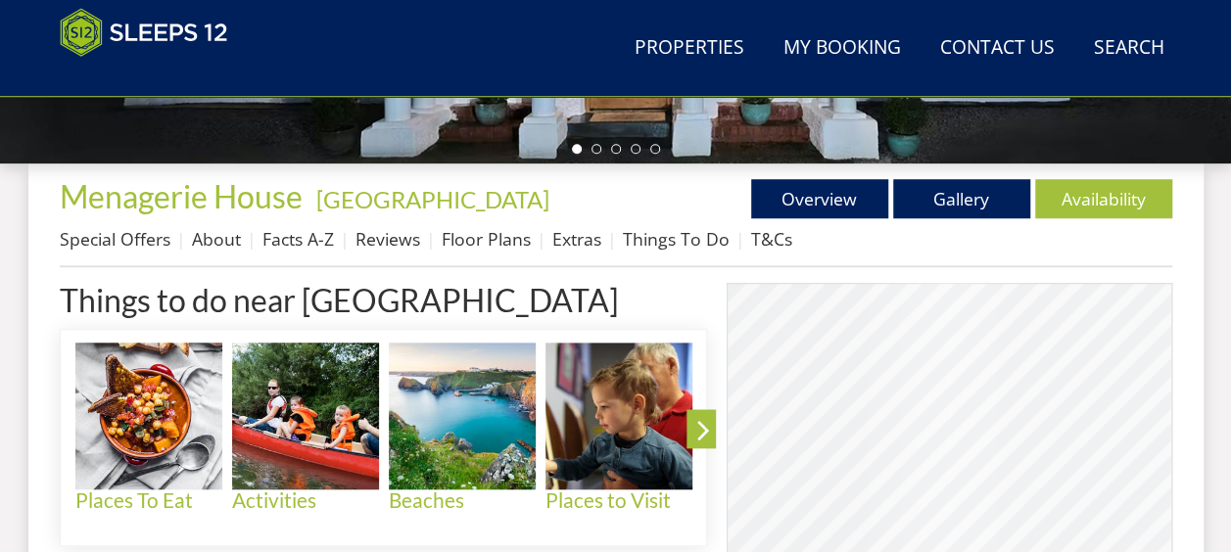
scroll to position [507, 0]
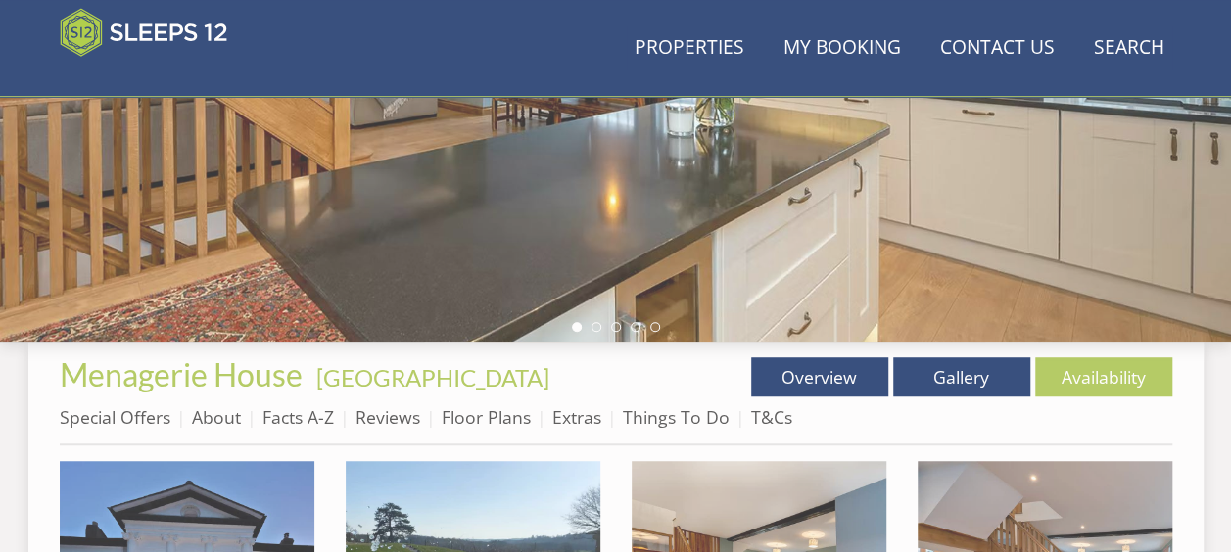
scroll to position [490, 0]
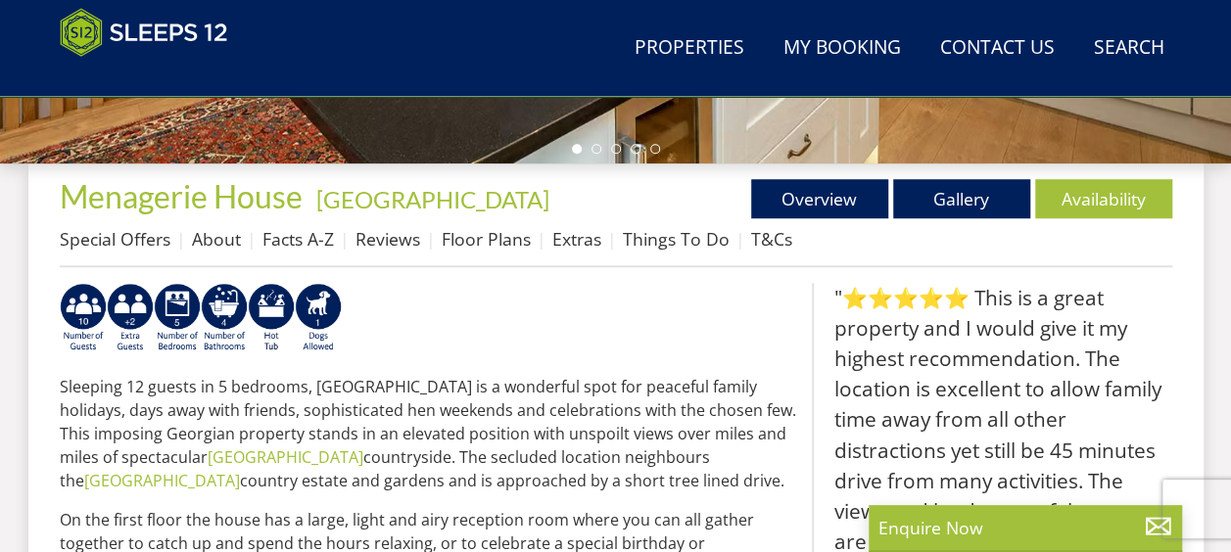
select select "10"
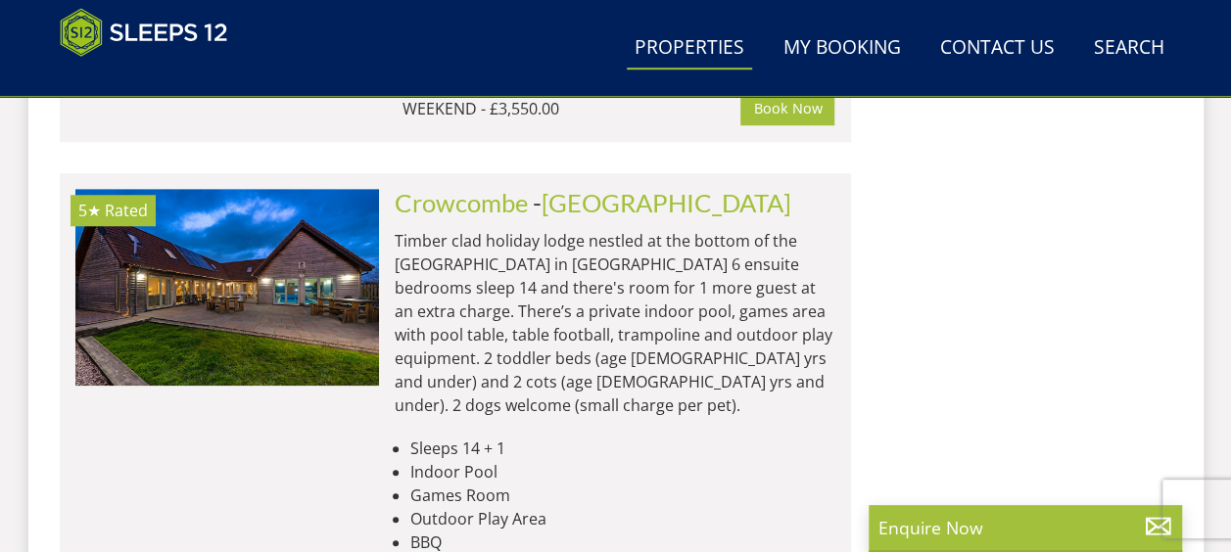
scroll to position [11963, 0]
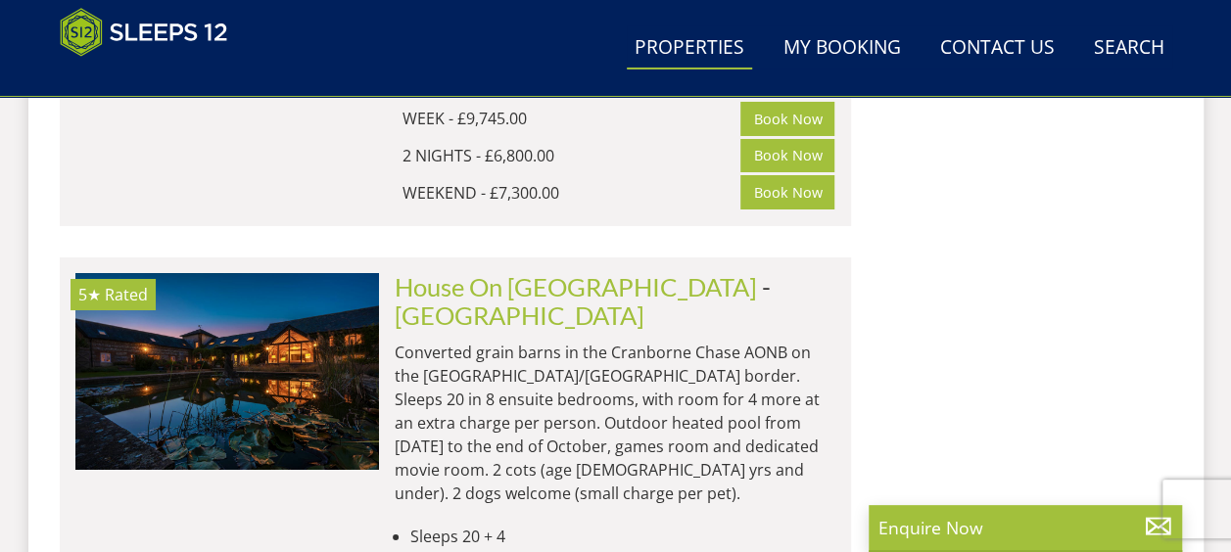
scroll to position [18425, 0]
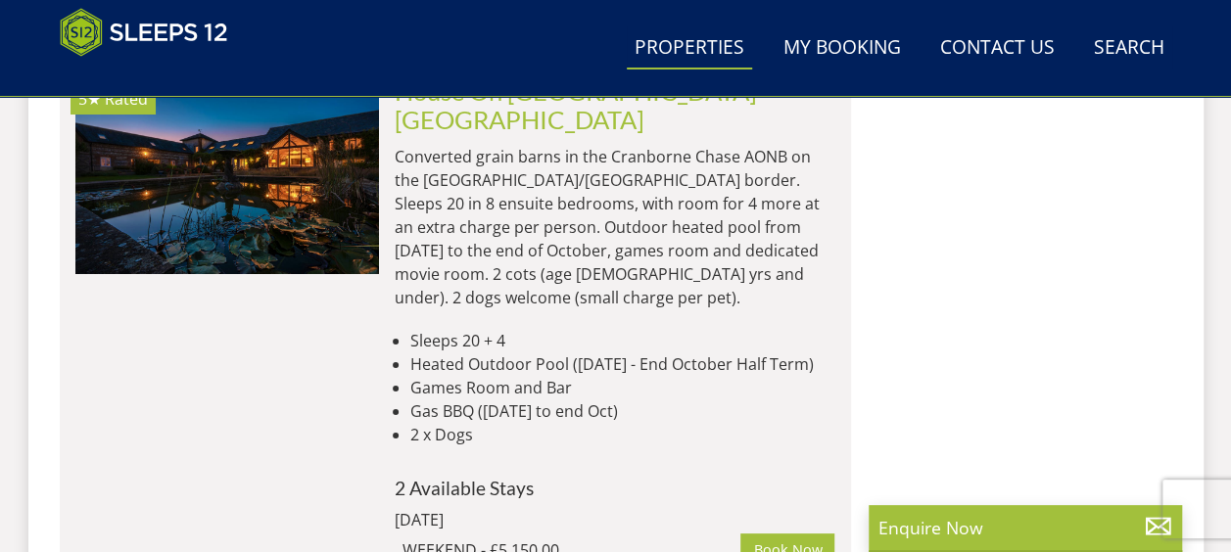
drag, startPoint x: 983, startPoint y: 353, endPoint x: 991, endPoint y: 347, distance: 10.4
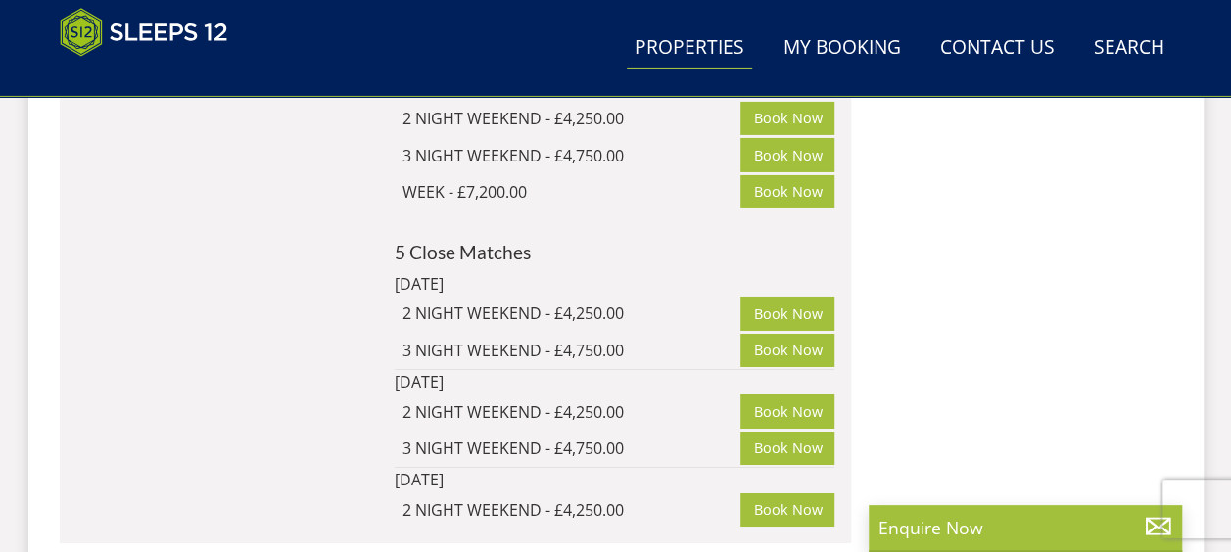
scroll to position [21755, 0]
